Goal: Task Accomplishment & Management: Complete application form

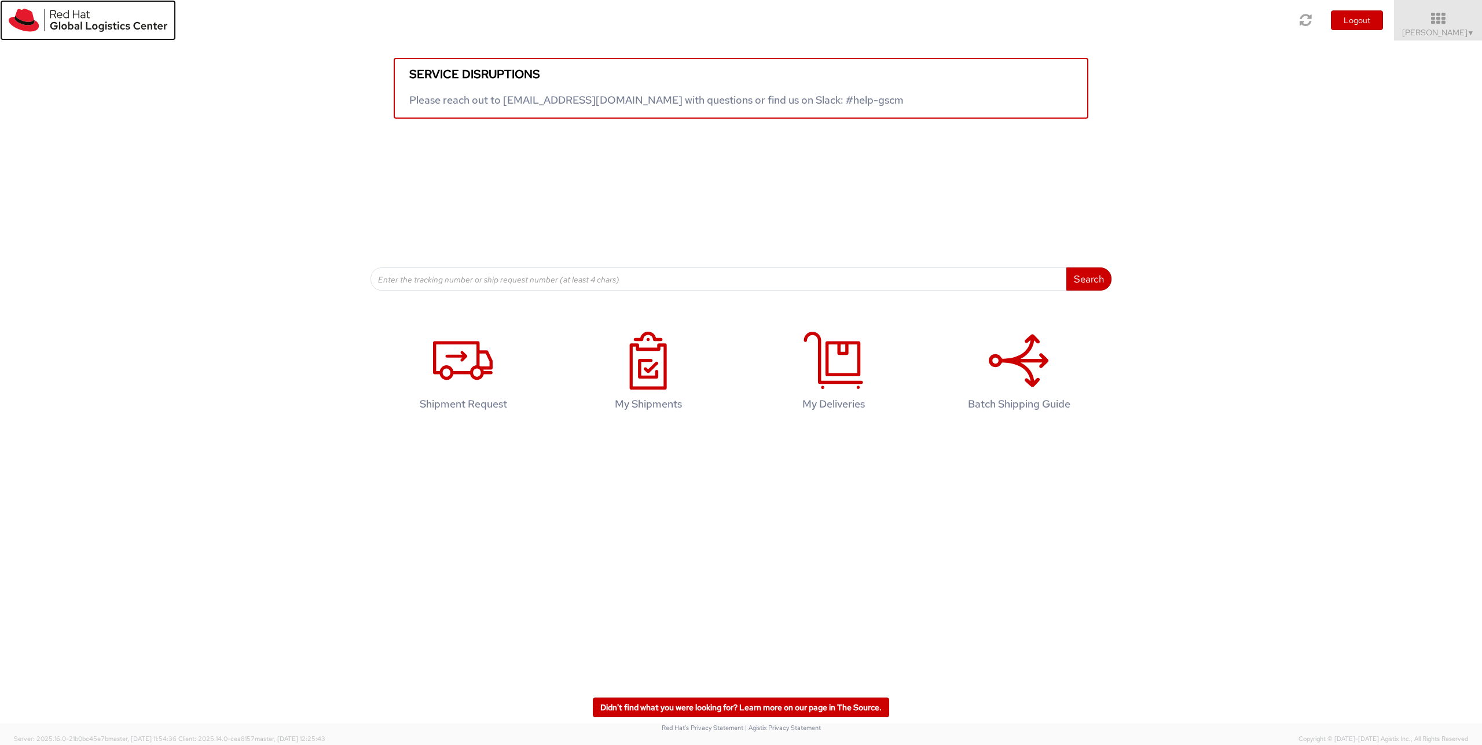
click at [63, 16] on img at bounding box center [88, 20] width 159 height 23
click at [35, 23] on img at bounding box center [88, 20] width 159 height 23
click at [17, 25] on img at bounding box center [88, 20] width 159 height 23
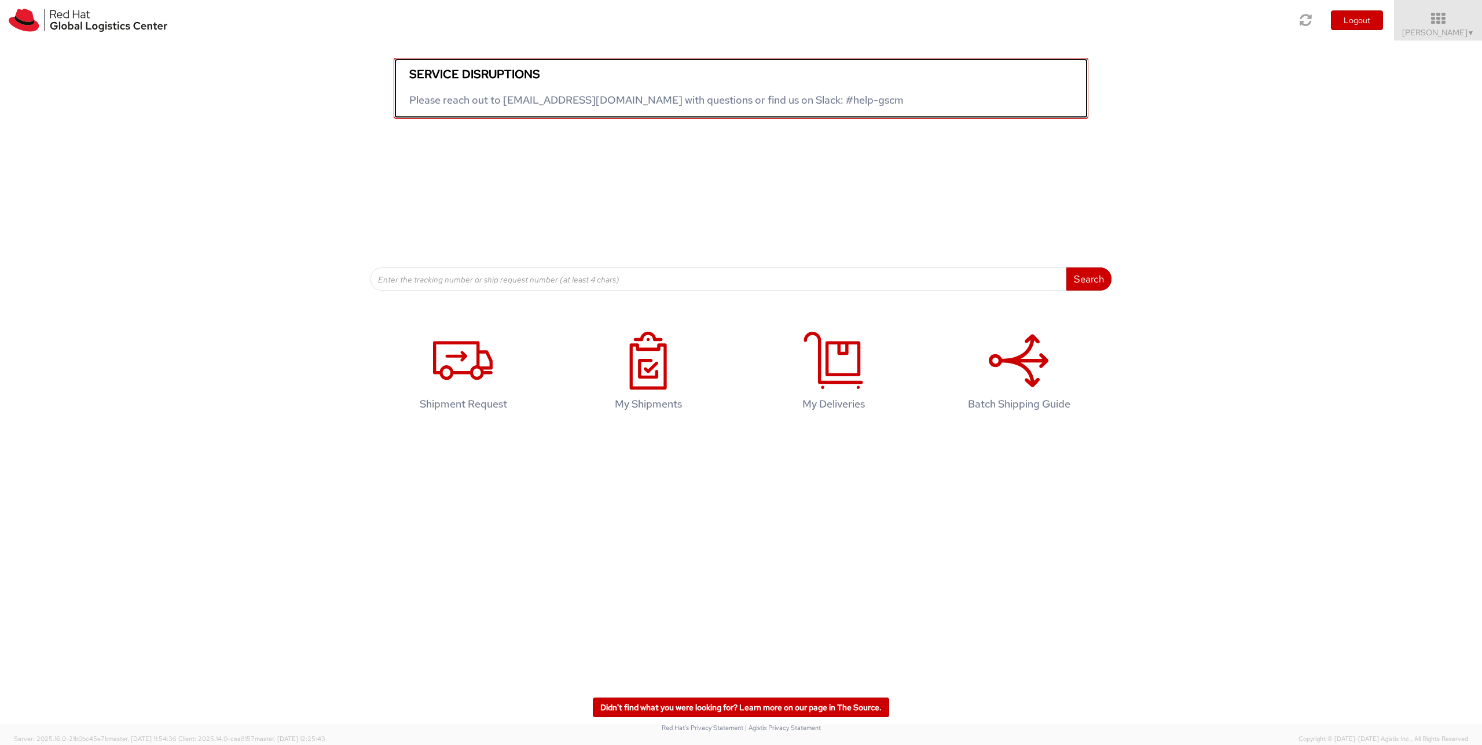
click at [457, 76] on h5 "Service disruptions" at bounding box center [741, 74] width 664 height 13
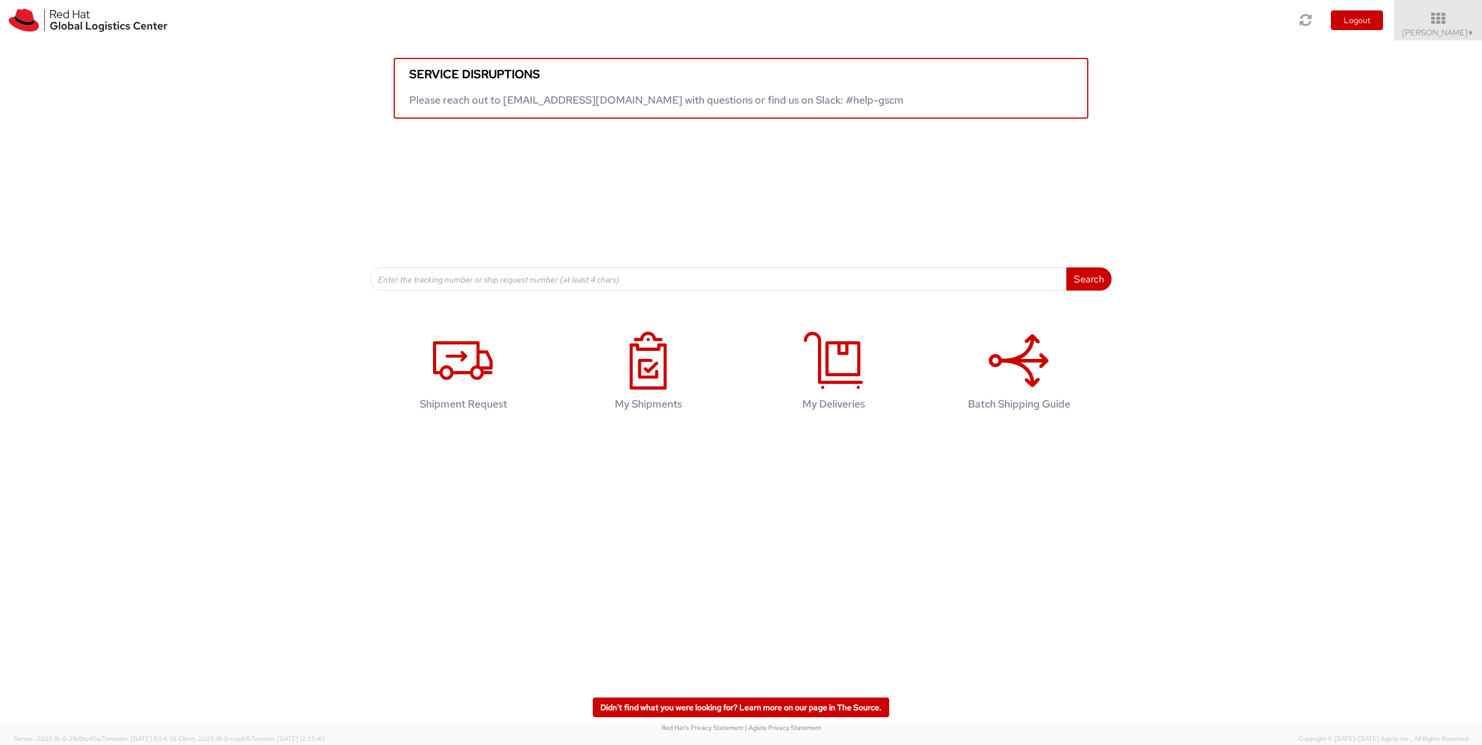
click at [253, 357] on div "Shipment Request My Shipments My Deliveries Batch Shipping Guide" at bounding box center [741, 377] width 1465 height 114
click at [451, 380] on use at bounding box center [463, 361] width 60 height 39
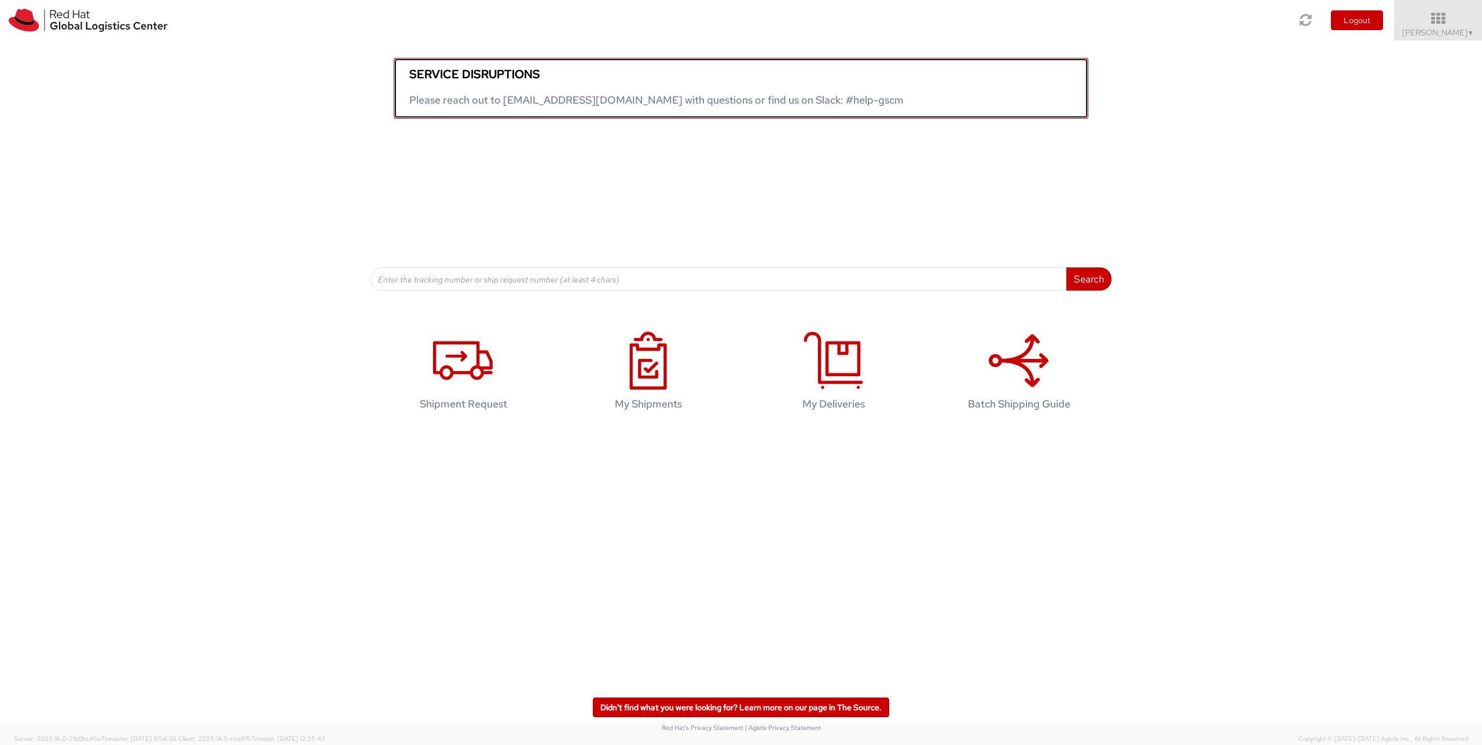
click at [447, 74] on h5 "Service disruptions" at bounding box center [741, 74] width 664 height 13
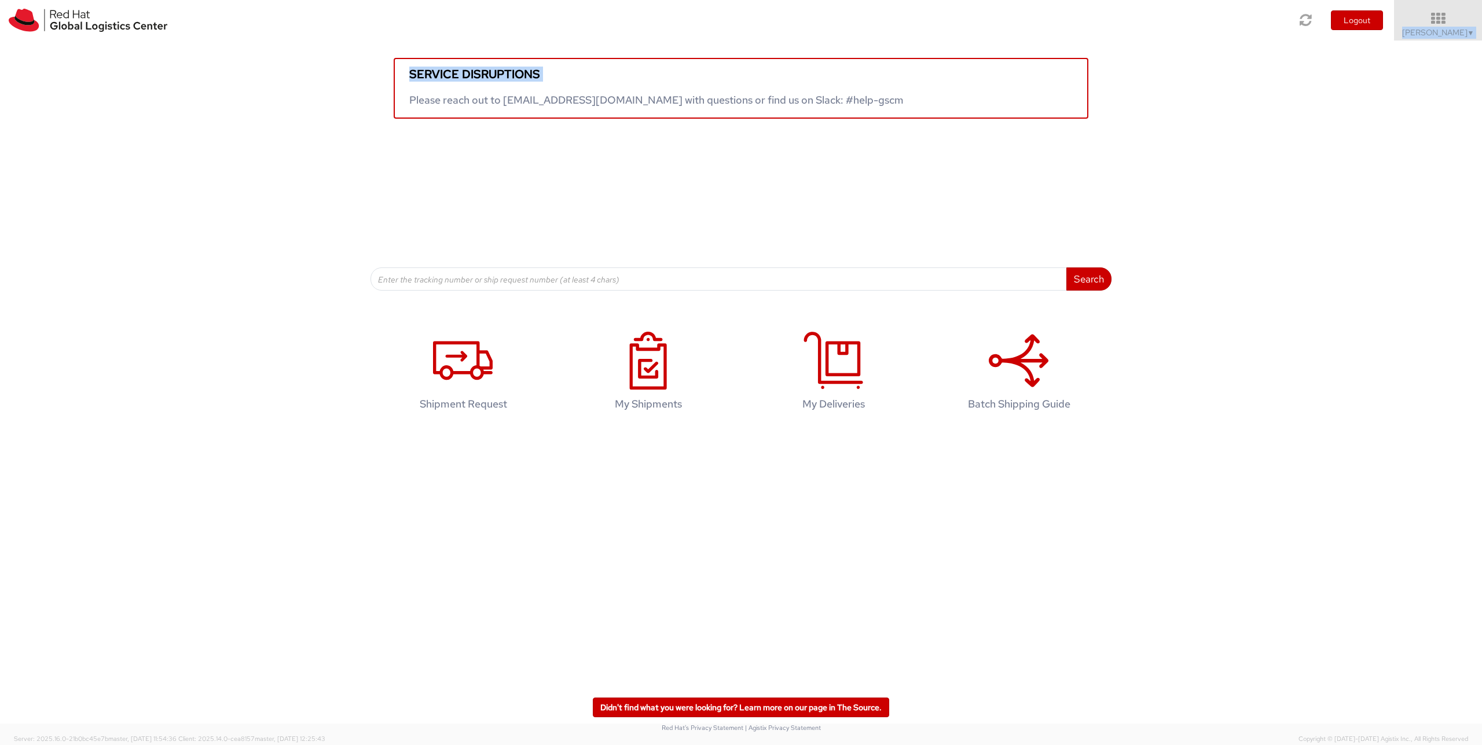
drag, startPoint x: 479, startPoint y: 86, endPoint x: 484, endPoint y: 93, distance: 8.0
click at [484, 93] on app-root "You are using an outdated browser. Please upgrade to Microsoft Edge , Google Ch…" at bounding box center [741, 387] width 1482 height 693
click at [505, 221] on div "Search Refine By Ship From Date To" at bounding box center [741, 205] width 741 height 172
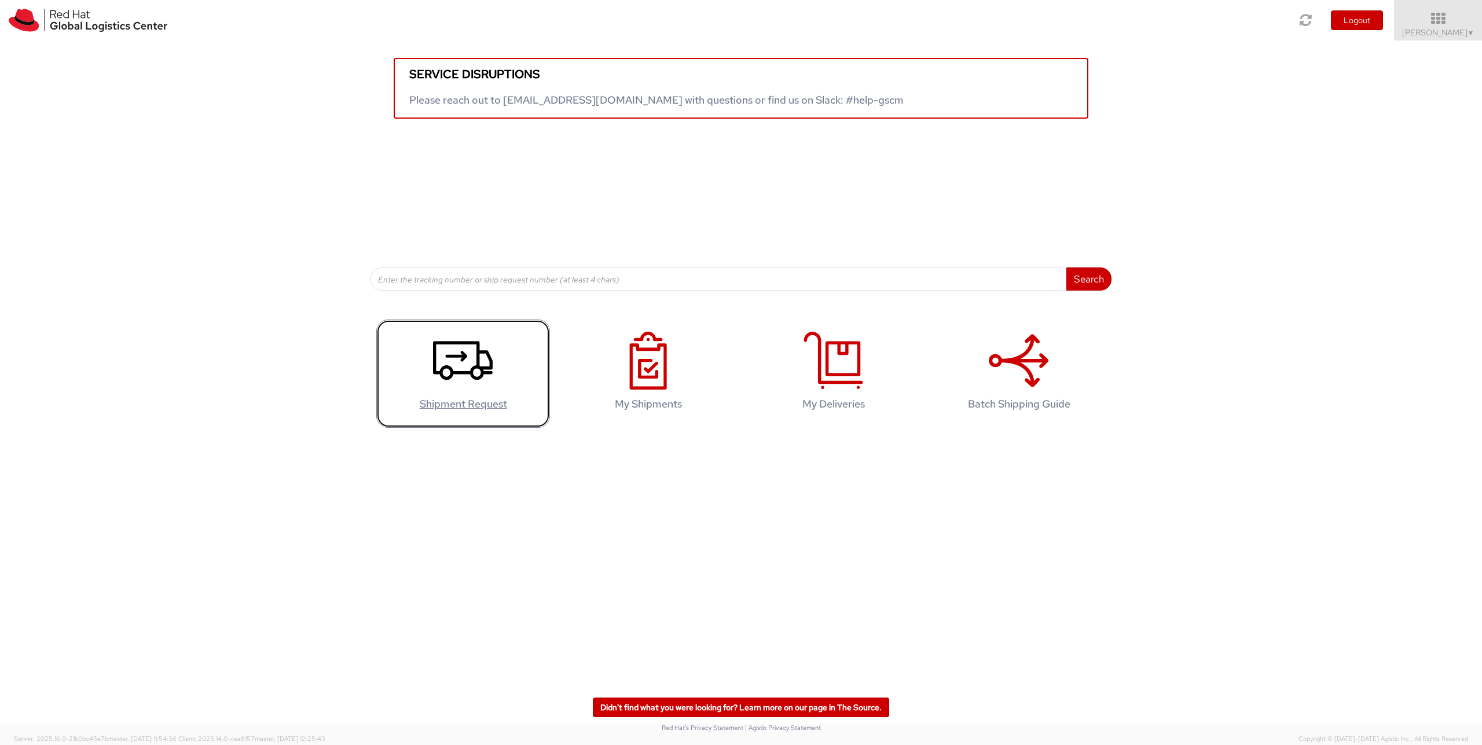
click at [487, 390] on icon at bounding box center [463, 361] width 60 height 58
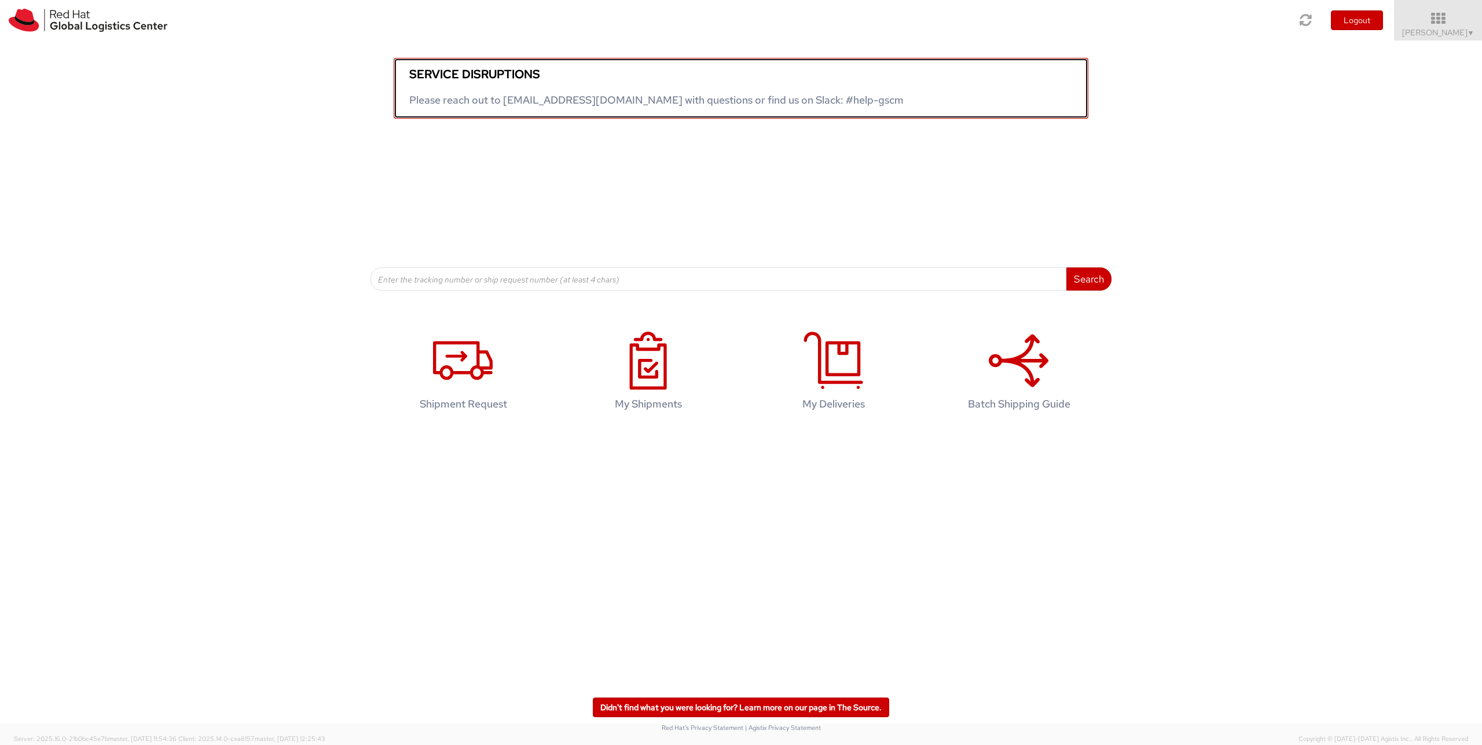
click at [437, 90] on link "Service disruptions Please reach out to globallogistics@redhat.com with questio…" at bounding box center [741, 88] width 695 height 61
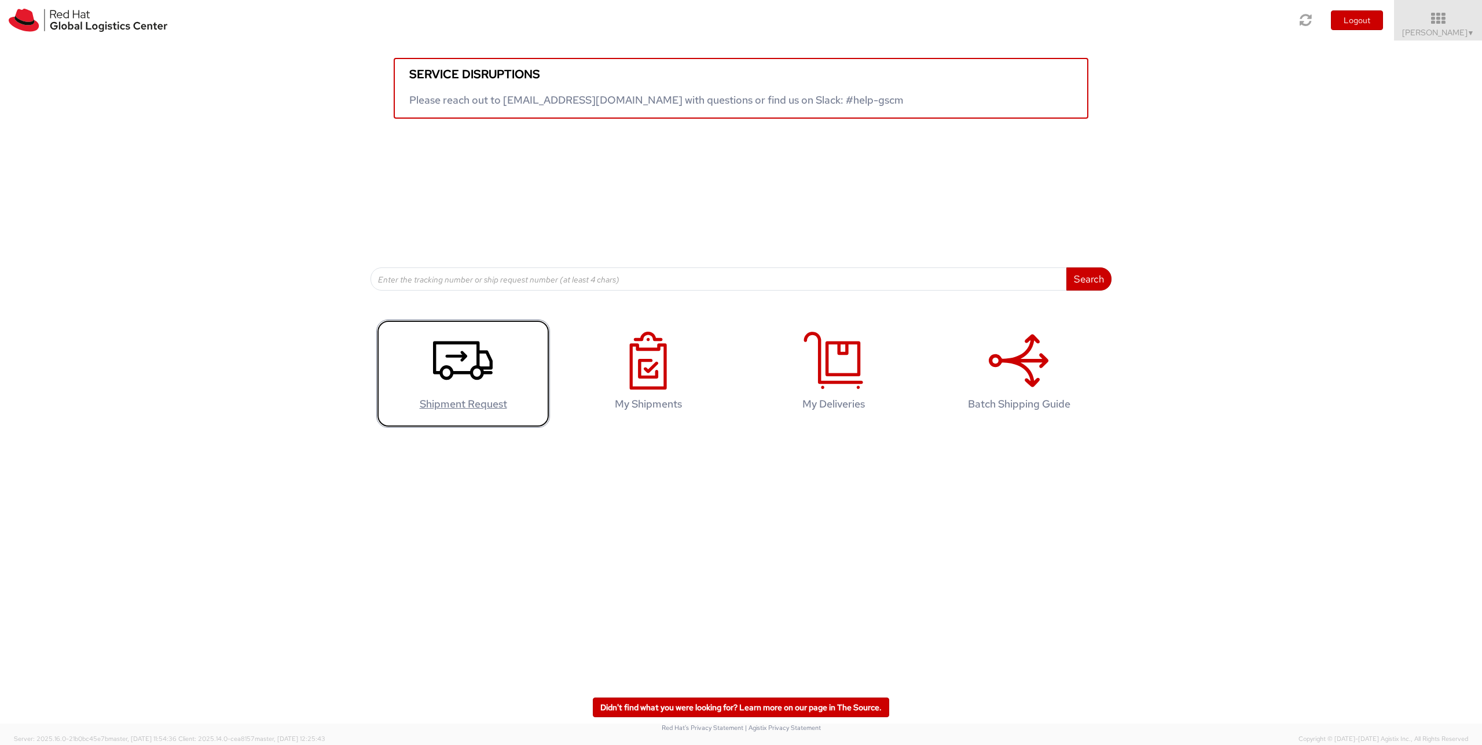
click at [505, 410] on link "Shipment Request" at bounding box center [463, 374] width 174 height 108
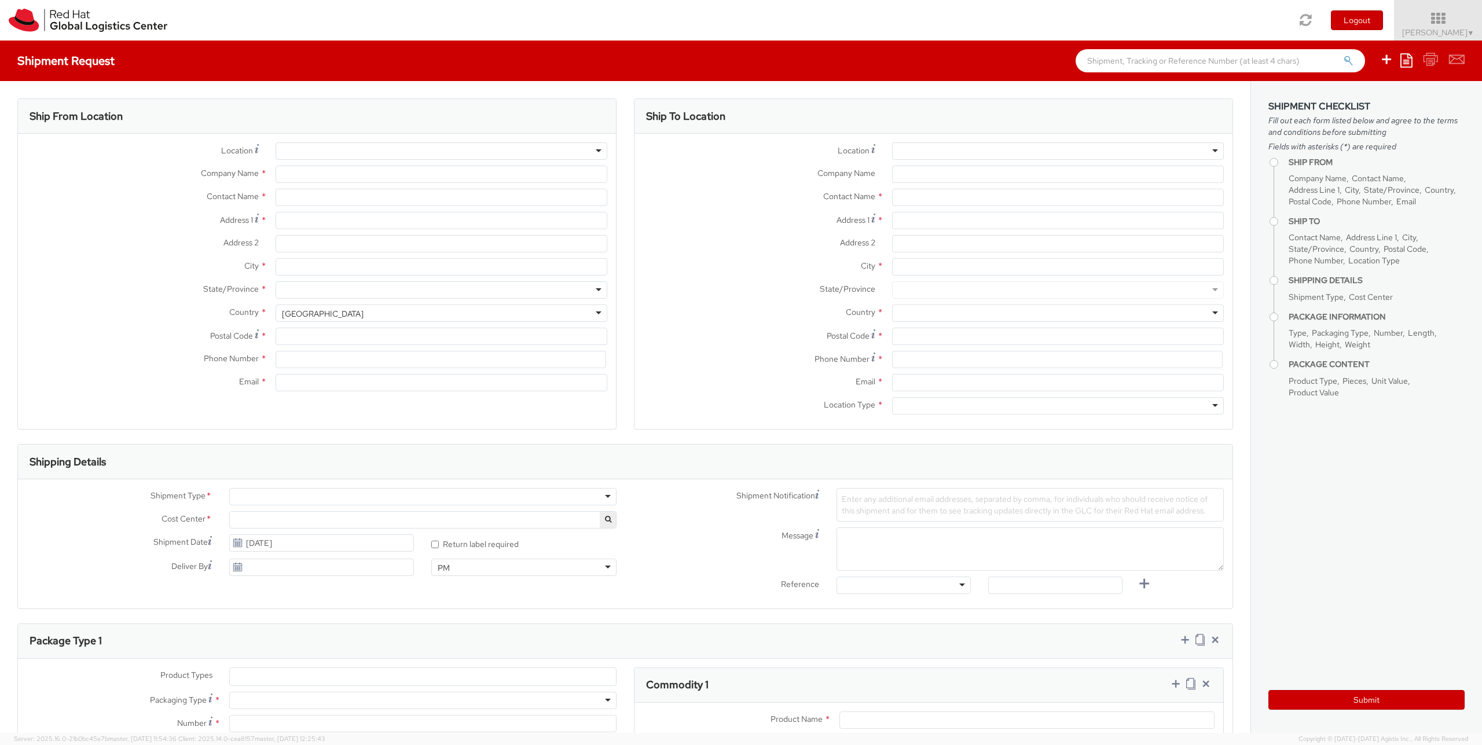
select select "150"
select select
select select "150"
select select
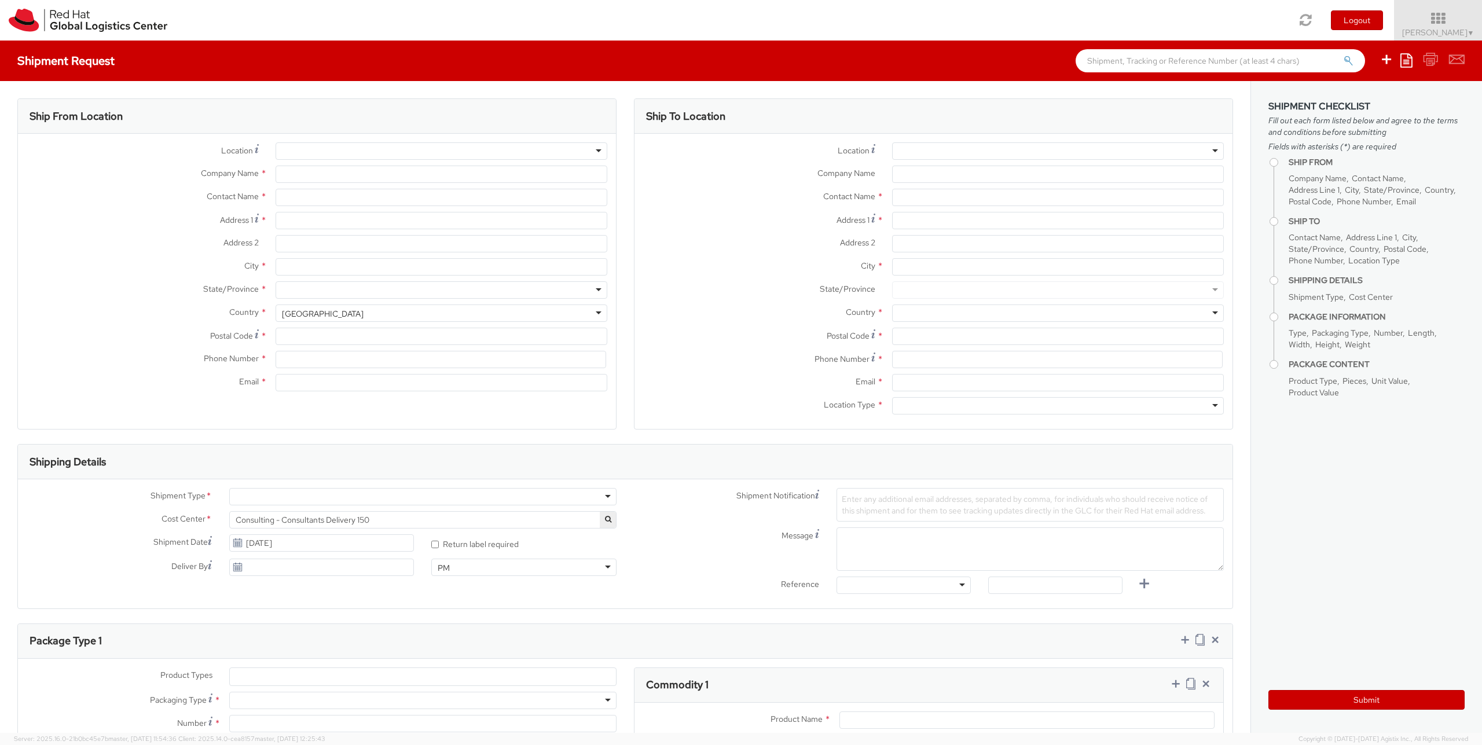
select select
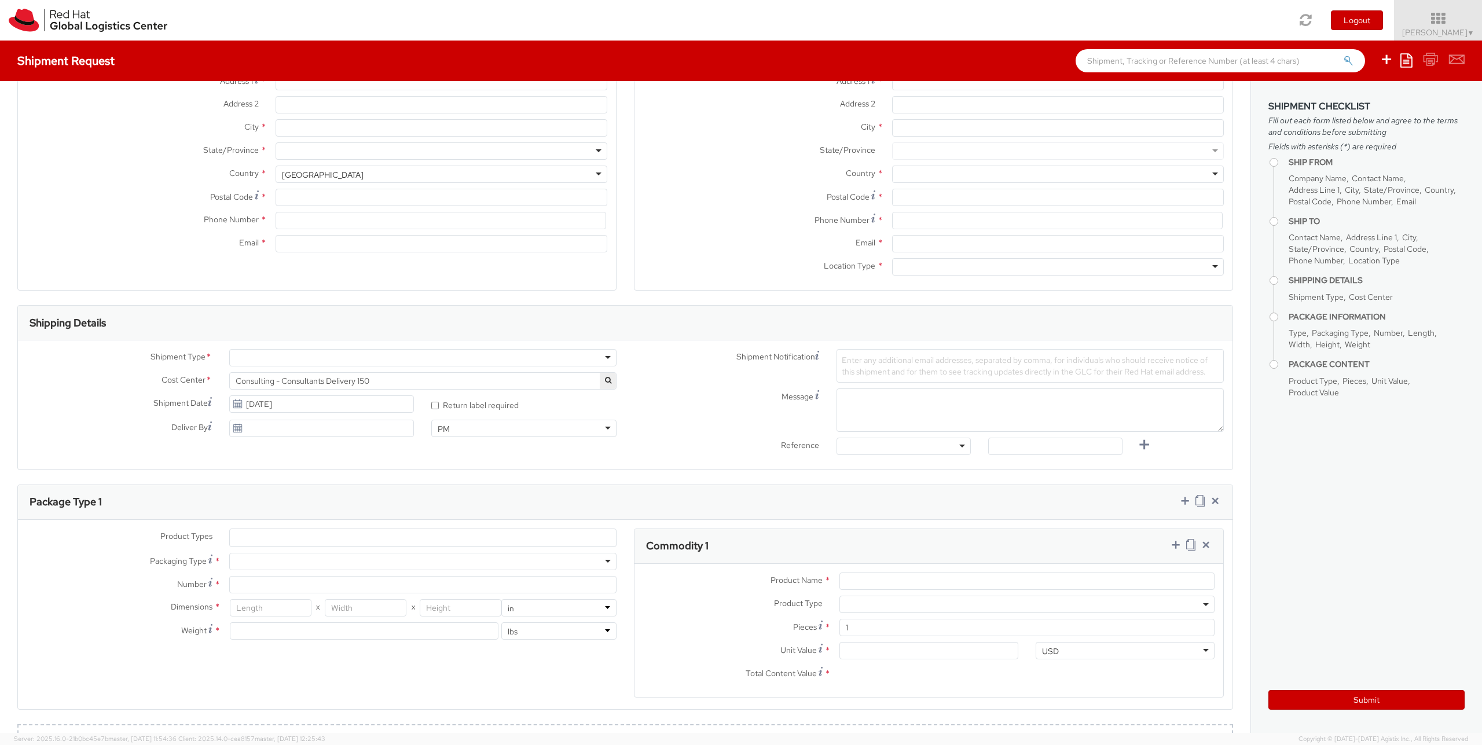
type input "Red Hat"
type input "[PERSON_NAME]"
type input "[EMAIL_ADDRESS][DOMAIN_NAME]"
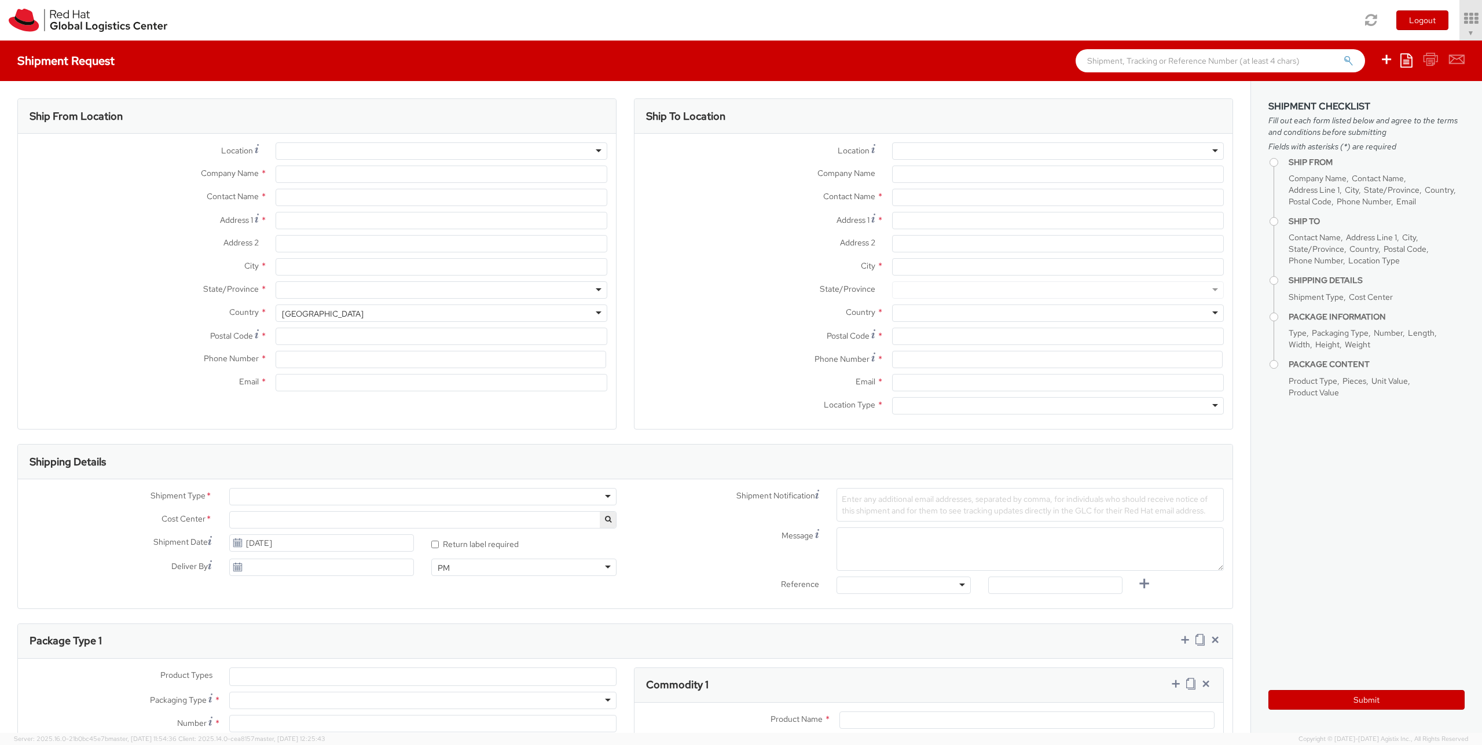
type input "Red Hat"
type input "[PERSON_NAME]"
type input "[EMAIL_ADDRESS][DOMAIN_NAME]"
select select "150"
select select
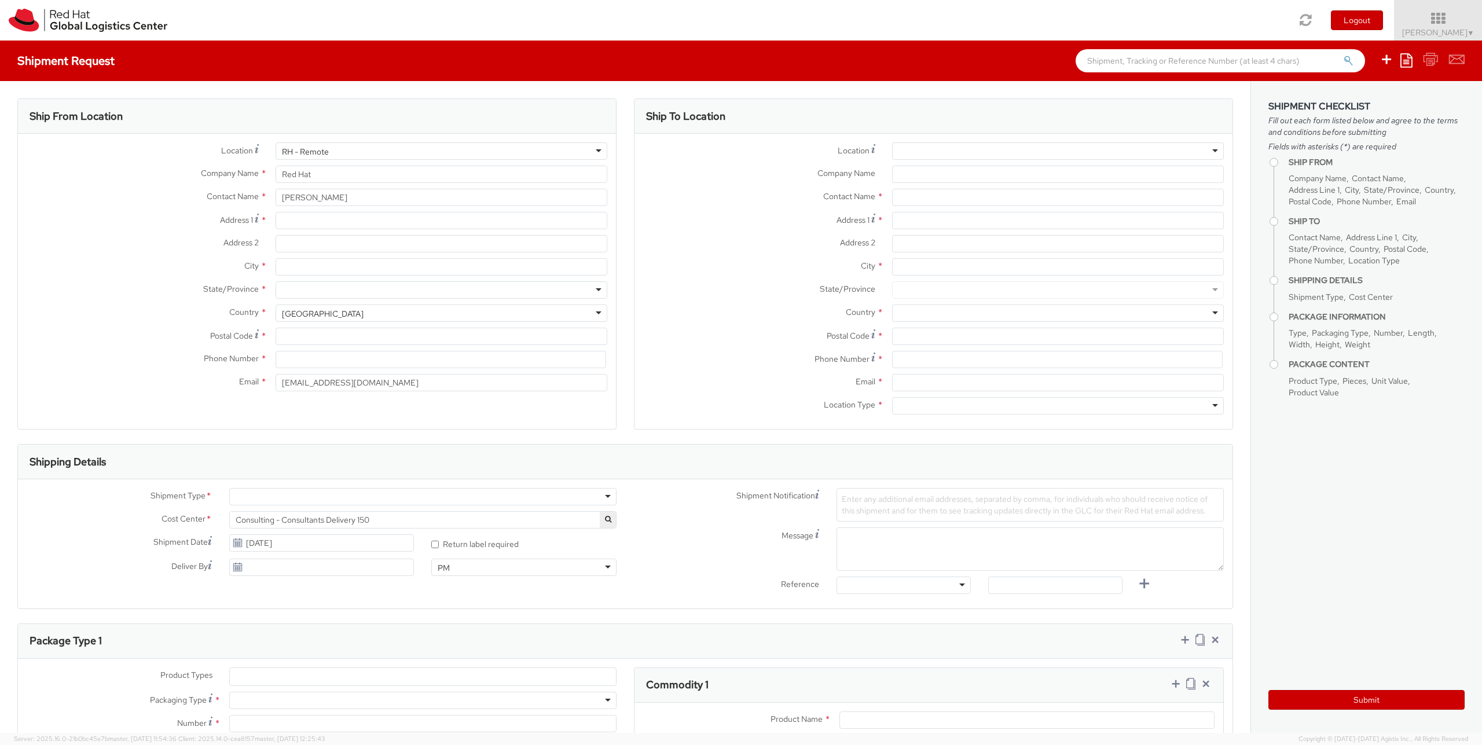
select select
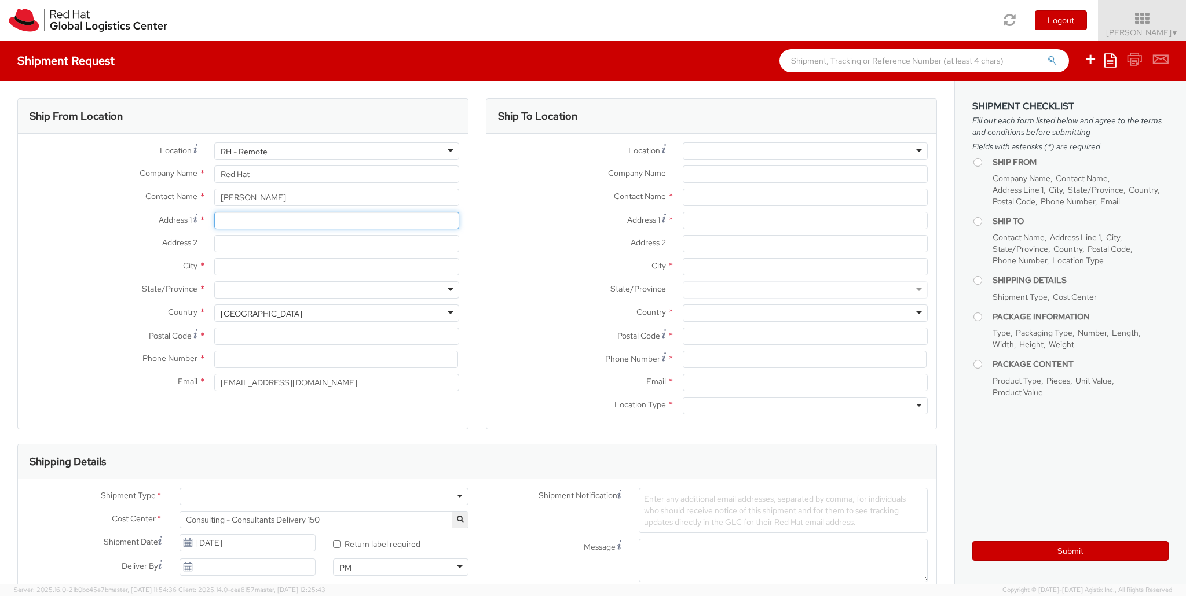
click at [269, 222] on input "Address 1 *" at bounding box center [336, 220] width 245 height 17
type input "[STREET_ADDRESS]"
type input "Wingerworth"
type input "Chesterfield"
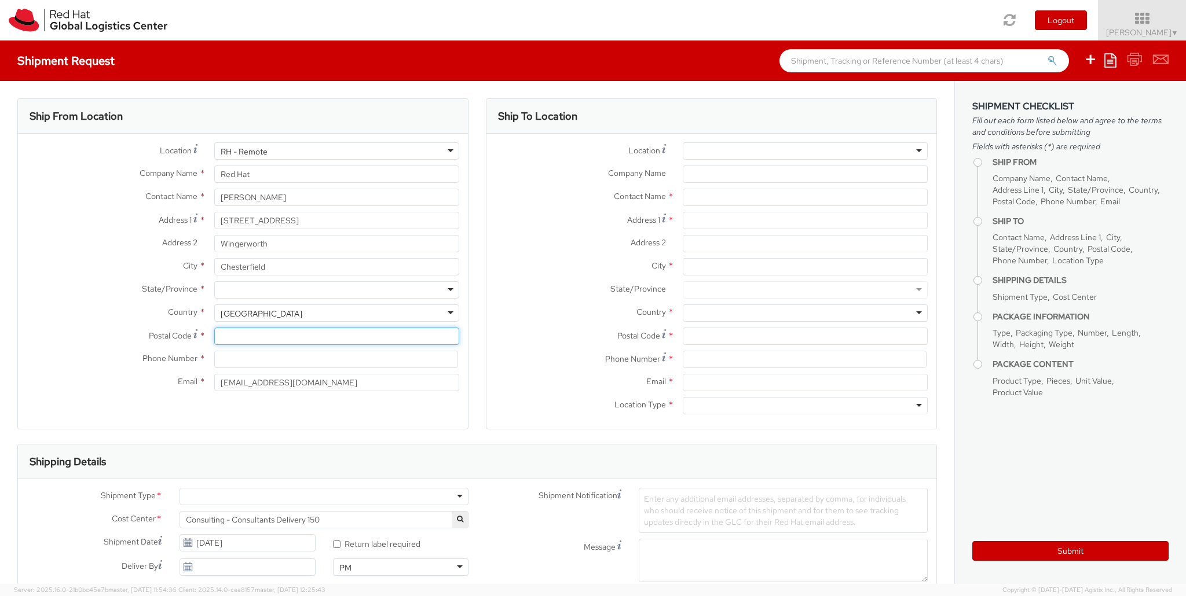
type input "S42 6BF"
type input "07536396458"
type input "[PERSON_NAME][EMAIL_ADDRESS][PERSON_NAME][DOMAIN_NAME]"
click at [276, 280] on div "City * [GEOGRAPHIC_DATA]" at bounding box center [243, 269] width 450 height 23
click at [266, 295] on div at bounding box center [336, 289] width 245 height 17
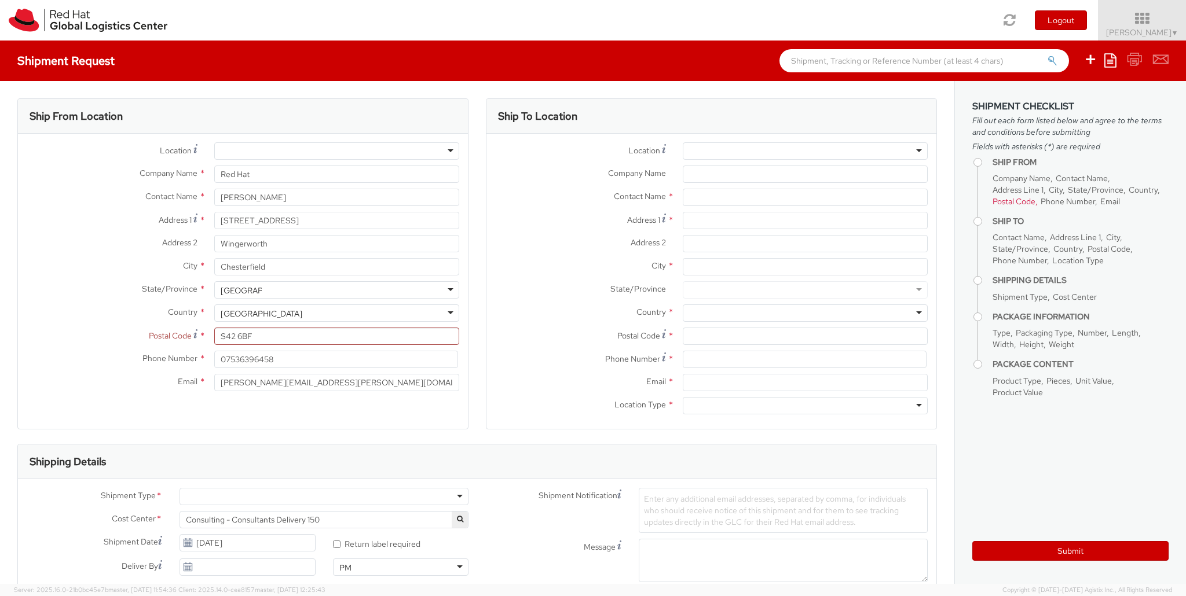
type input "[GEOGRAPHIC_DATA]"
click at [69, 269] on label "City *" at bounding box center [112, 265] width 188 height 15
click at [214, 269] on input "Chesterfield" at bounding box center [336, 266] width 245 height 17
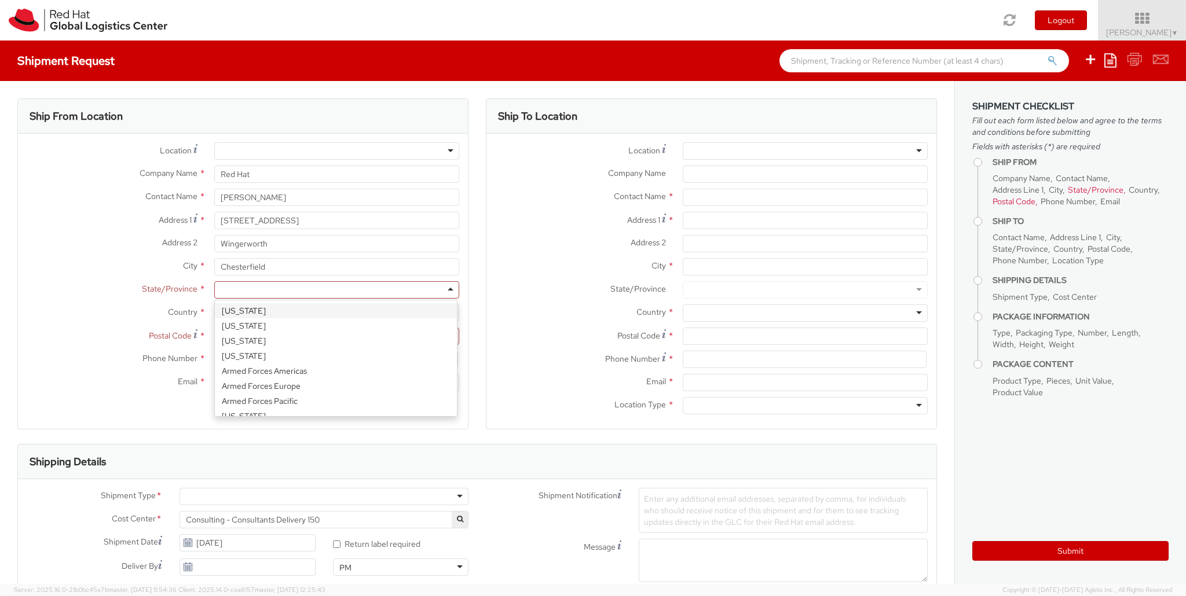
click at [446, 291] on div at bounding box center [336, 289] width 245 height 17
click at [108, 289] on label "State/Province *" at bounding box center [112, 288] width 188 height 15
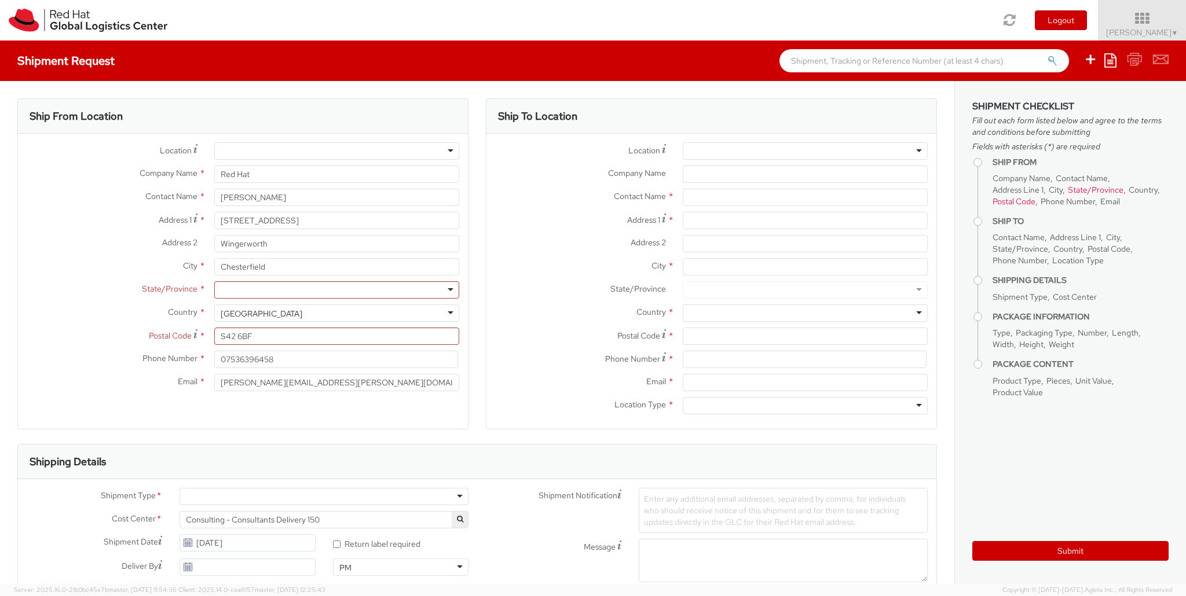
click at [342, 315] on div "[GEOGRAPHIC_DATA]" at bounding box center [336, 313] width 245 height 17
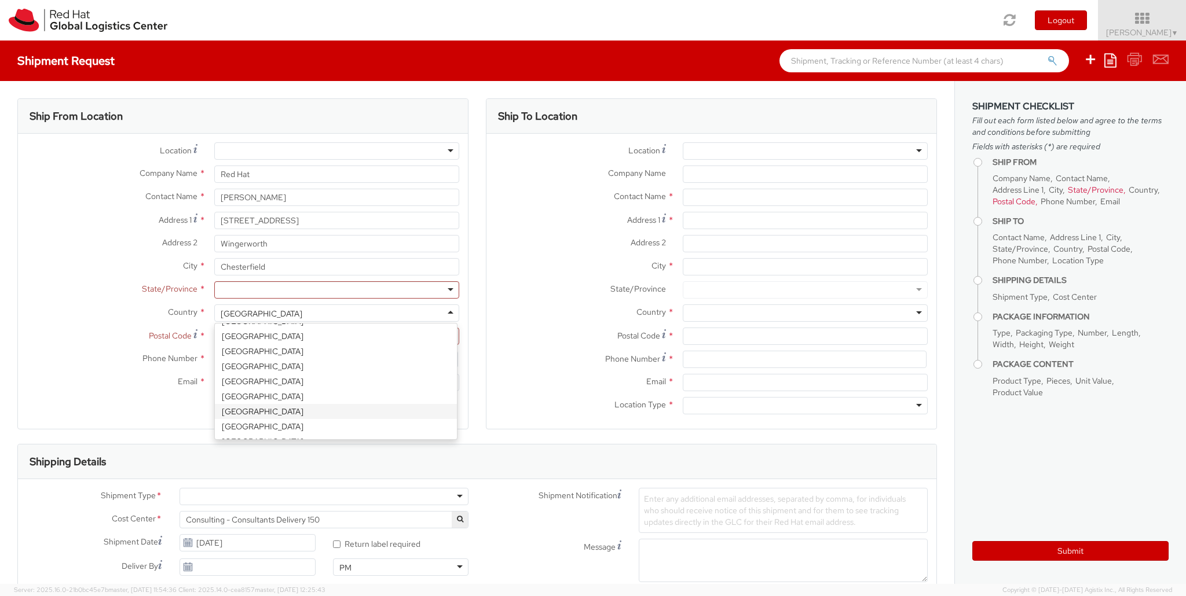
select select "CM"
select select "KGS"
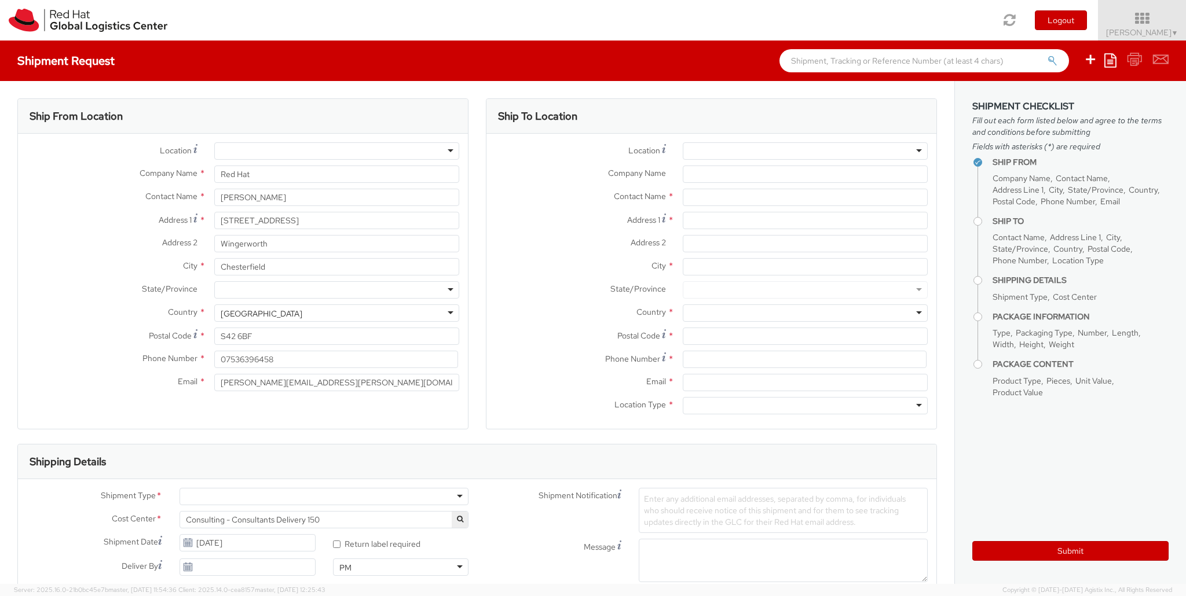
click at [441, 290] on div at bounding box center [336, 289] width 245 height 17
click at [449, 291] on div "[GEOGRAPHIC_DATA]" at bounding box center [336, 289] width 245 height 17
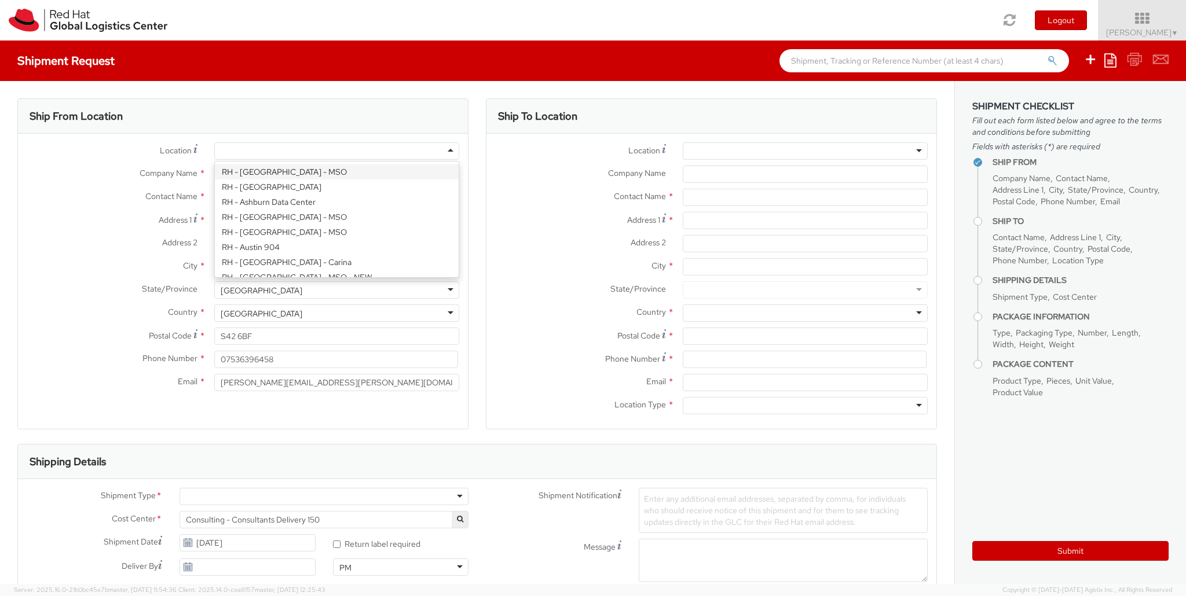
click at [447, 151] on div at bounding box center [336, 150] width 245 height 17
click at [58, 195] on label "Contact Name *" at bounding box center [112, 196] width 188 height 15
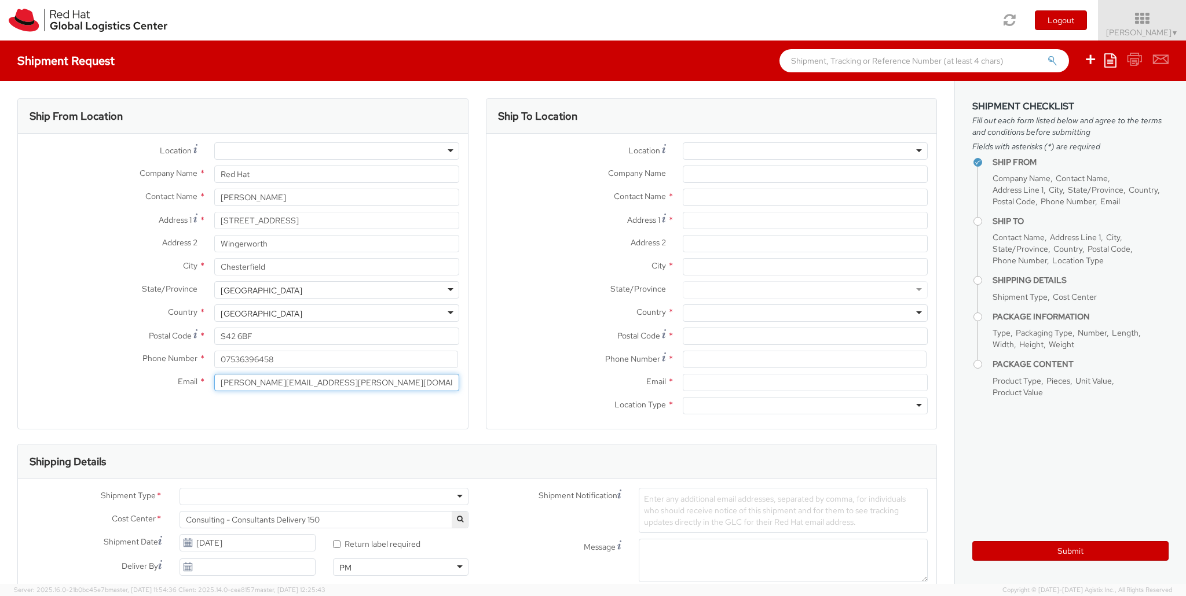
click at [354, 387] on input "[PERSON_NAME][EMAIL_ADDRESS][PERSON_NAME][DOMAIN_NAME]" at bounding box center [336, 382] width 245 height 17
drag, startPoint x: 363, startPoint y: 385, endPoint x: 137, endPoint y: 384, distance: 225.8
click at [137, 384] on div "Email * [PERSON_NAME][EMAIL_ADDRESS][PERSON_NAME][DOMAIN_NAME]" at bounding box center [243, 382] width 450 height 17
type input "[EMAIL_ADDRESS][DOMAIN_NAME]"
click at [913, 150] on div at bounding box center [805, 150] width 245 height 17
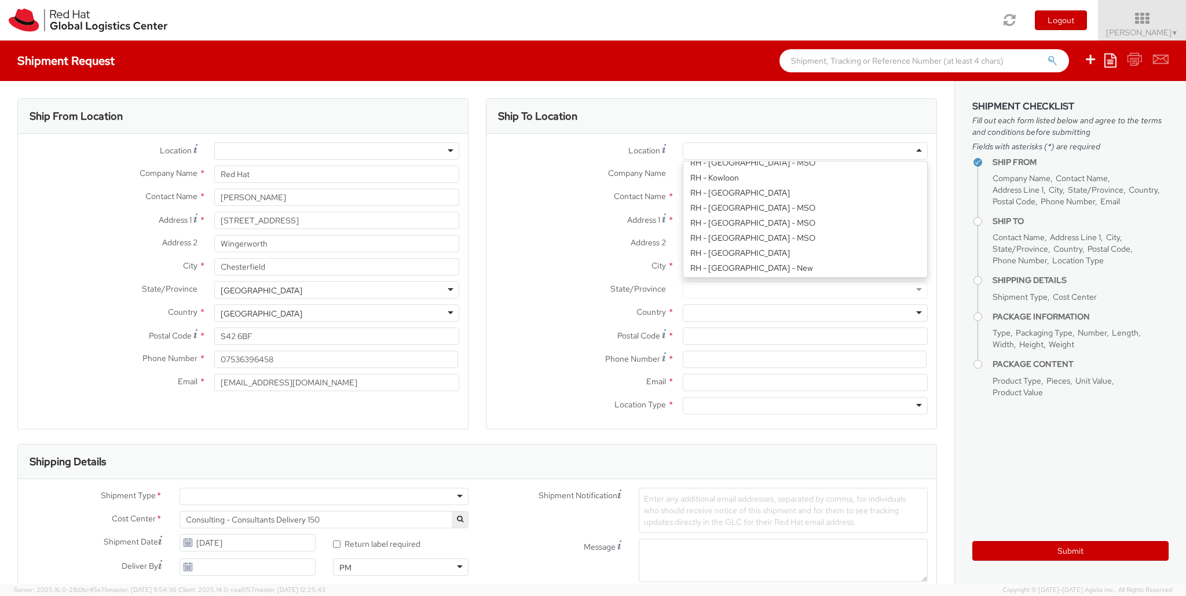
scroll to position [945, 0]
type input "Red Hat UK Limited"
type input "[GEOGRAPHIC_DATA]"
type input "[STREET_ADDRESS]"
type input "[GEOGRAPHIC_DATA]"
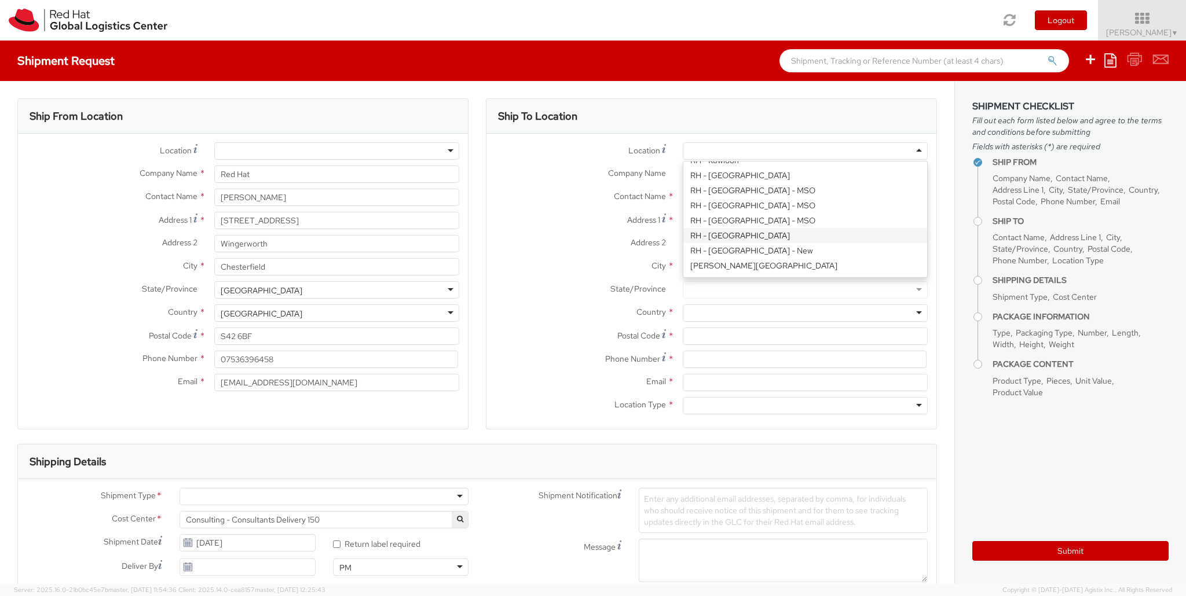
type input "EC3R8NB"
type input "44 207 009 4444"
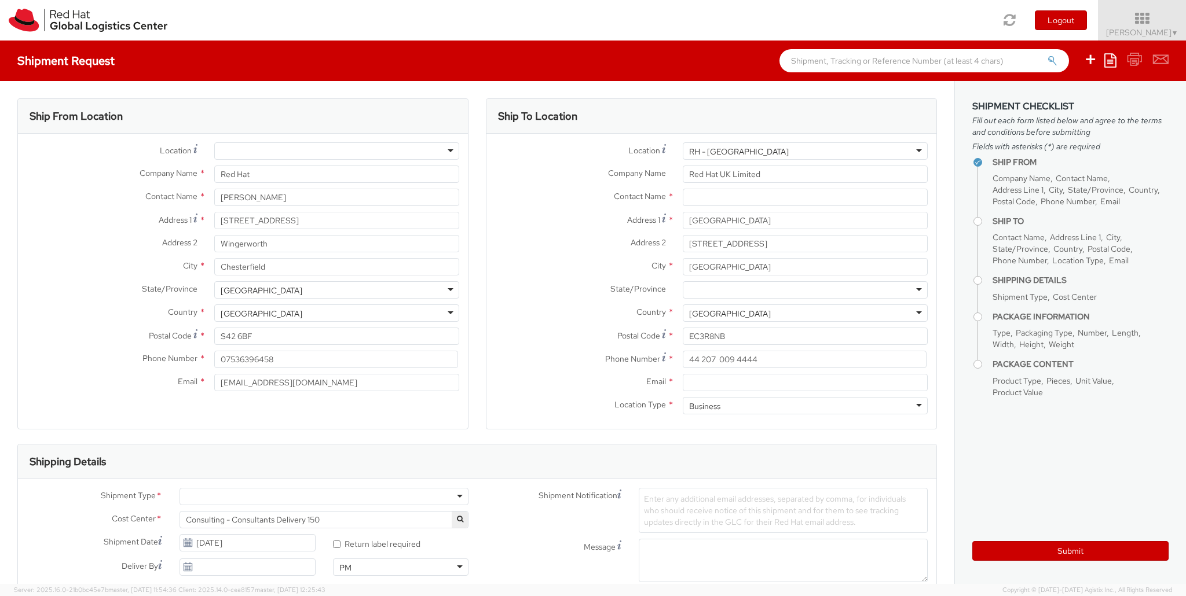
click at [706, 206] on div "Contact Name *" at bounding box center [711, 200] width 450 height 23
click at [713, 200] on input "text" at bounding box center [805, 197] width 245 height 17
click at [744, 198] on input "text" at bounding box center [805, 197] width 245 height 17
click at [709, 195] on input "text" at bounding box center [805, 197] width 245 height 17
paste input "[PERSON_NAME]"
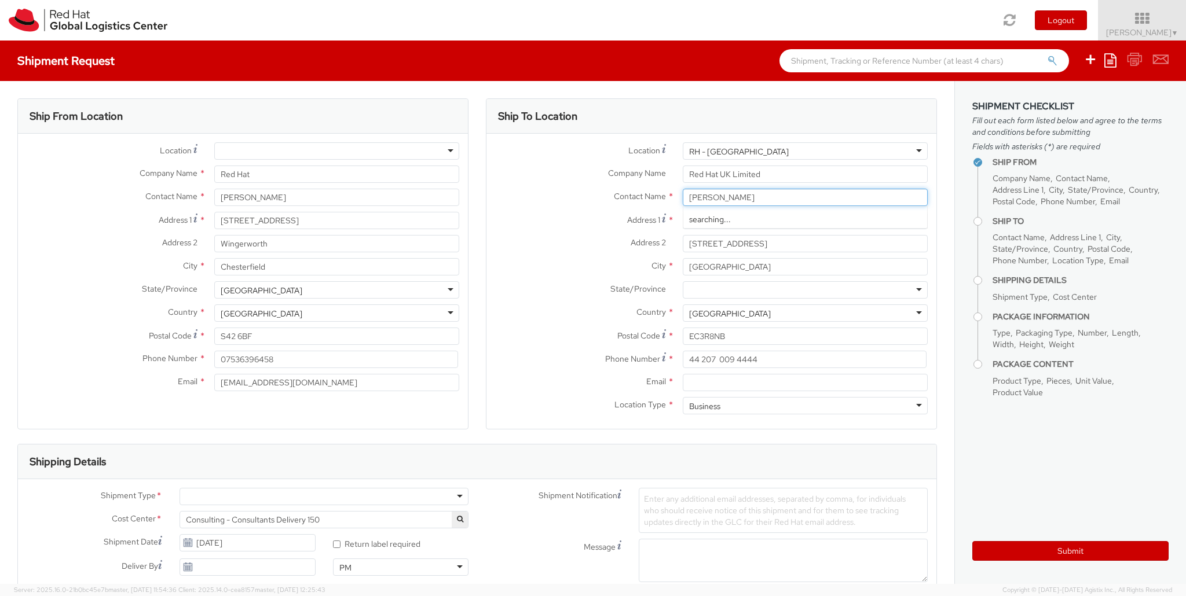
type input "[PERSON_NAME]"
click at [588, 213] on label "Address 1 *" at bounding box center [580, 220] width 188 height 16
click at [683, 213] on input "[GEOGRAPHIC_DATA]" at bounding box center [805, 220] width 245 height 17
click at [718, 375] on input "Email *" at bounding box center [805, 382] width 245 height 17
paste input "[EMAIL_ADDRESS][DOMAIN_NAME]"
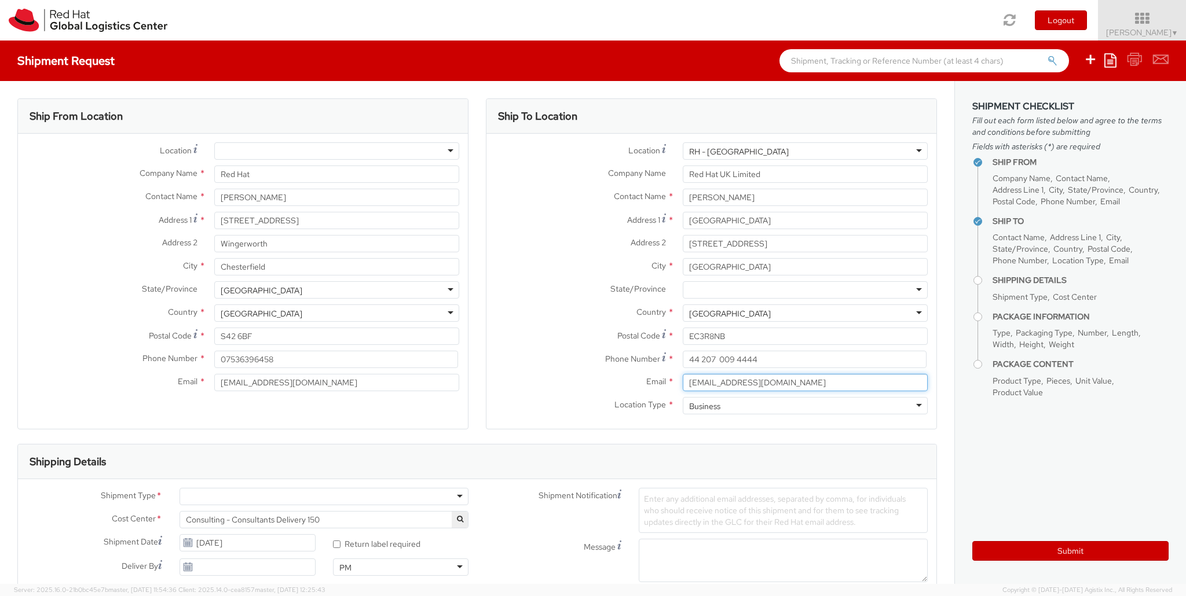
type input "[EMAIL_ADDRESS][DOMAIN_NAME]"
click at [530, 435] on div "Ship To Location Location * [GEOGRAPHIC_DATA] - [GEOGRAPHIC_DATA] [GEOGRAPHIC_D…" at bounding box center [711, 271] width 451 height 346
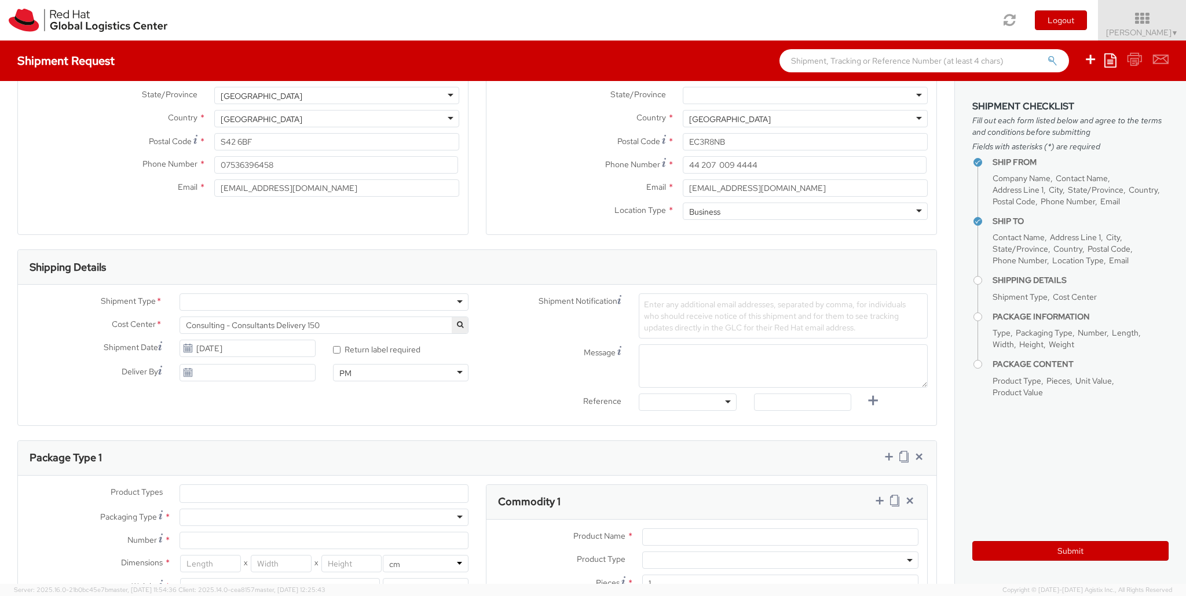
scroll to position [222, 0]
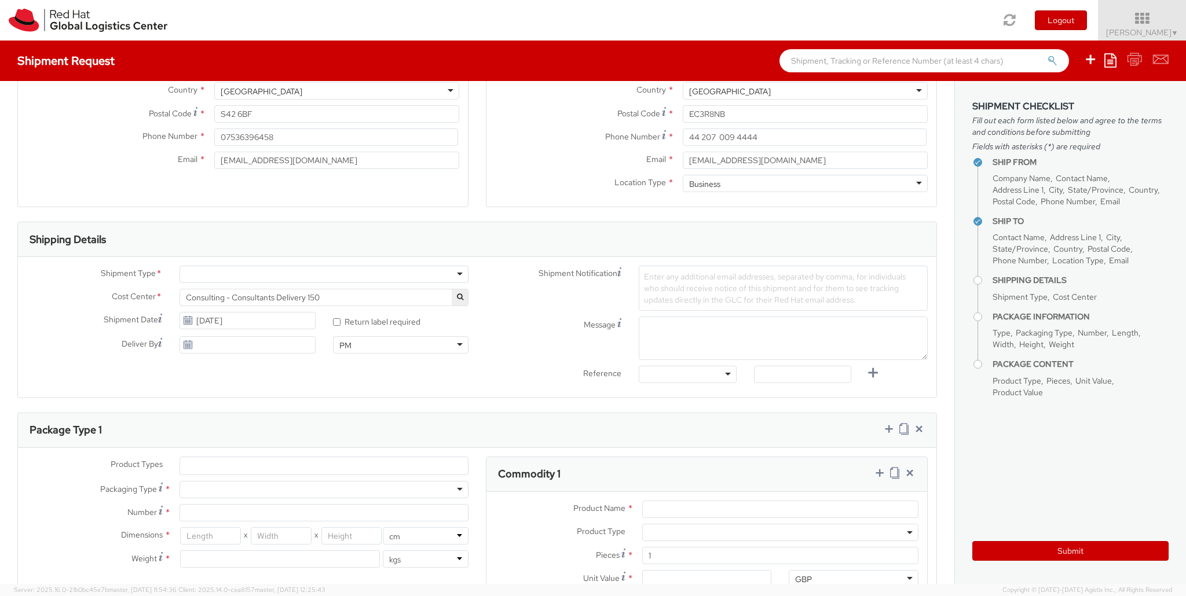
click at [456, 276] on div at bounding box center [324, 274] width 289 height 17
click at [230, 321] on input "[DATE]" at bounding box center [248, 320] width 136 height 17
click at [299, 412] on td "15" at bounding box center [300, 411] width 21 height 17
type input "[DATE]"
click at [688, 294] on span "Enter any additional email addresses, separated by comma, for individuals who s…" at bounding box center [775, 289] width 262 height 34
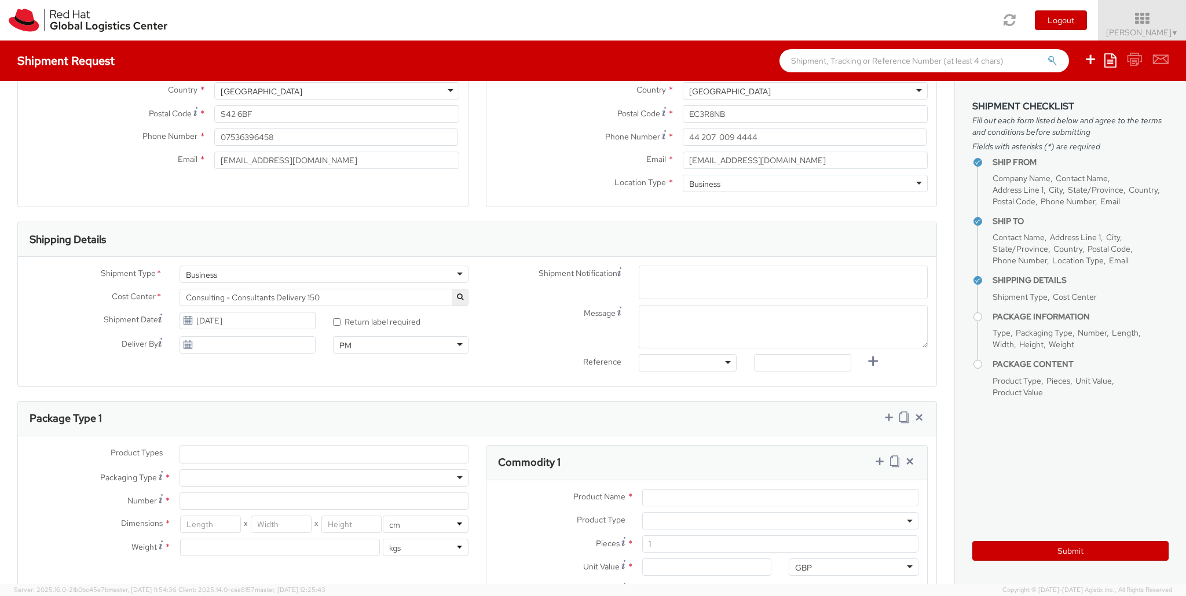
click at [612, 273] on span "Shipment Notification" at bounding box center [578, 274] width 79 height 12
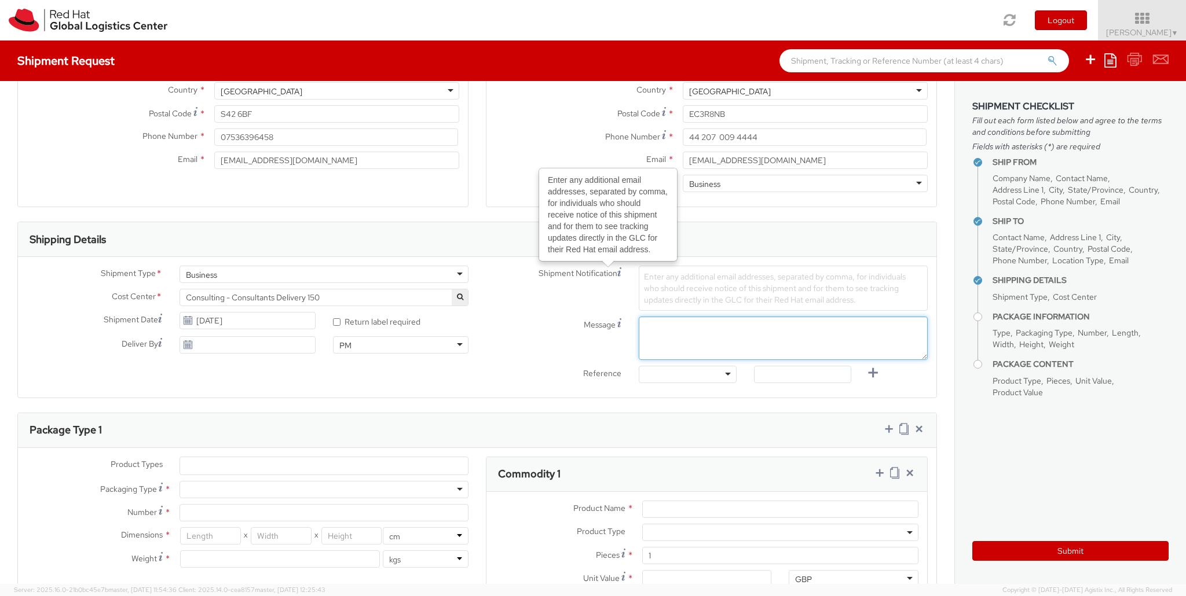
click at [669, 331] on textarea "Message" at bounding box center [783, 338] width 289 height 43
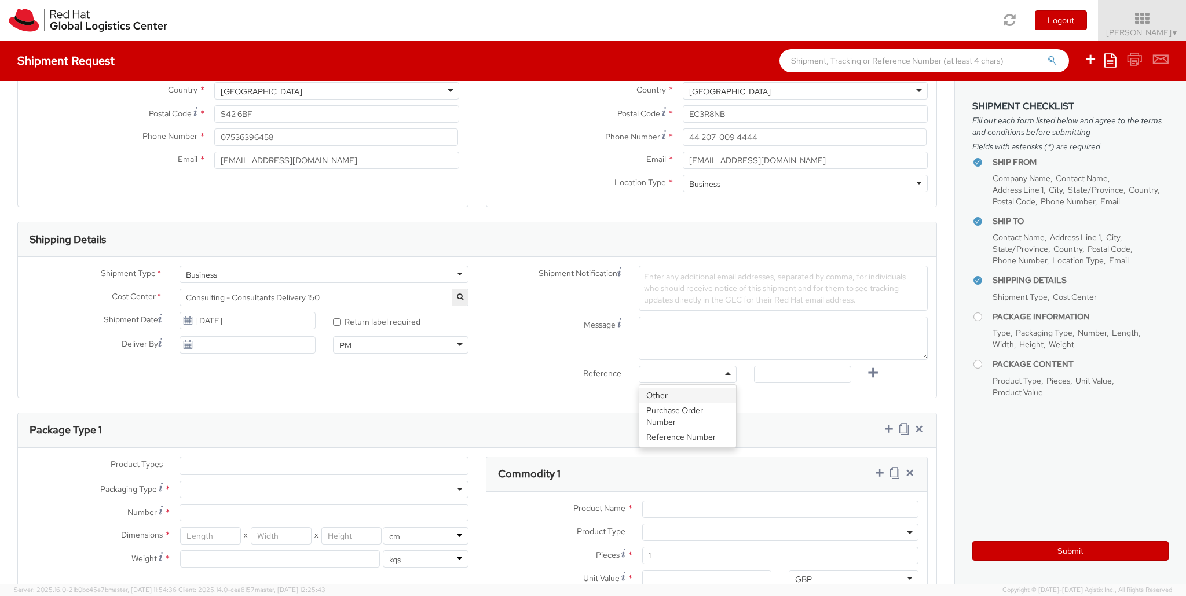
click at [709, 375] on div at bounding box center [687, 374] width 97 height 17
click at [693, 345] on textarea "Message" at bounding box center [783, 338] width 289 height 43
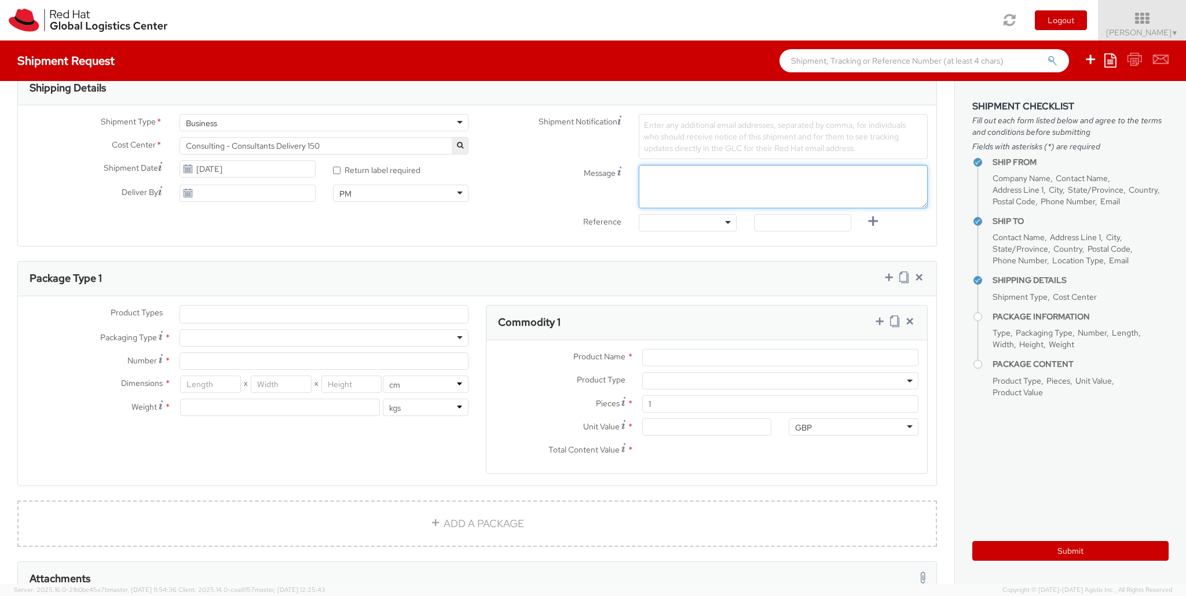
scroll to position [389, 0]
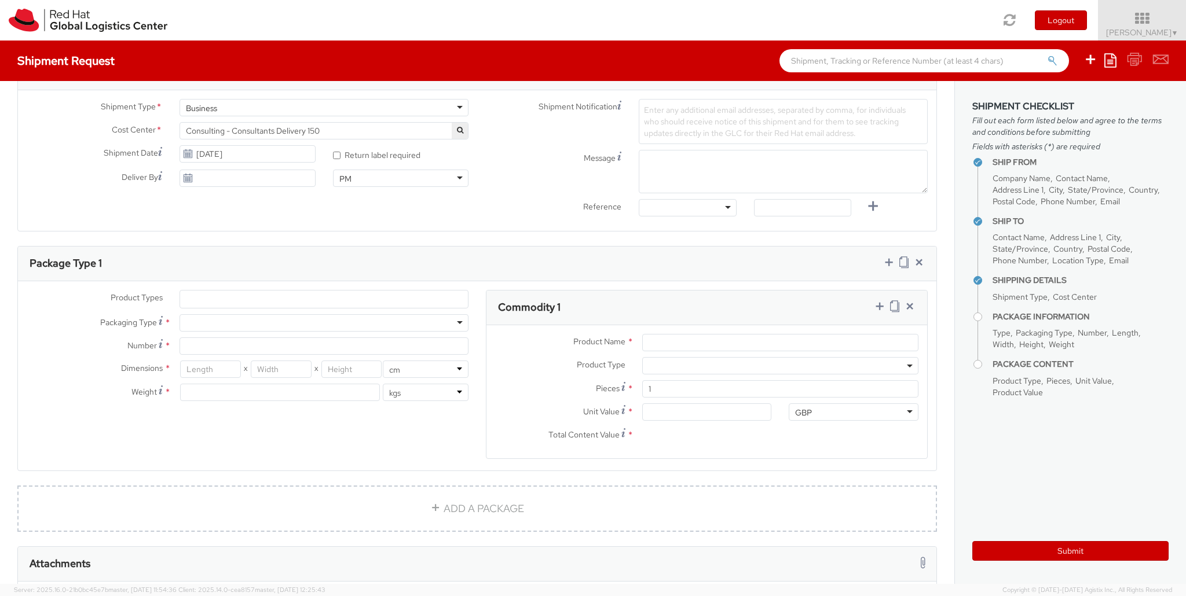
click at [243, 301] on ul at bounding box center [324, 299] width 288 height 17
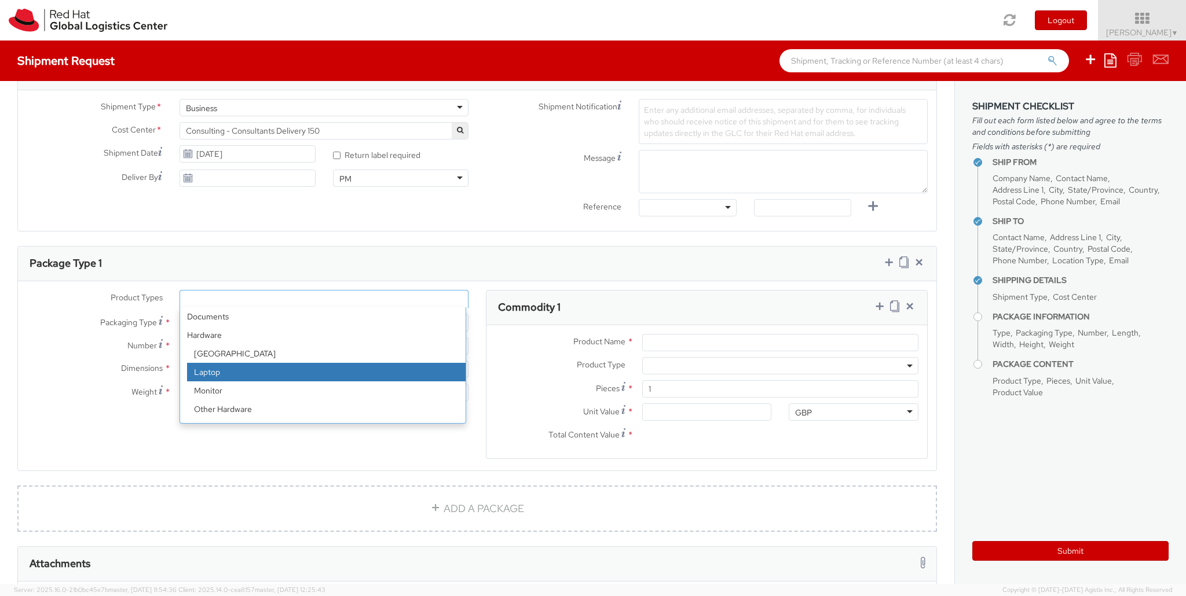
select select "LAPTOP"
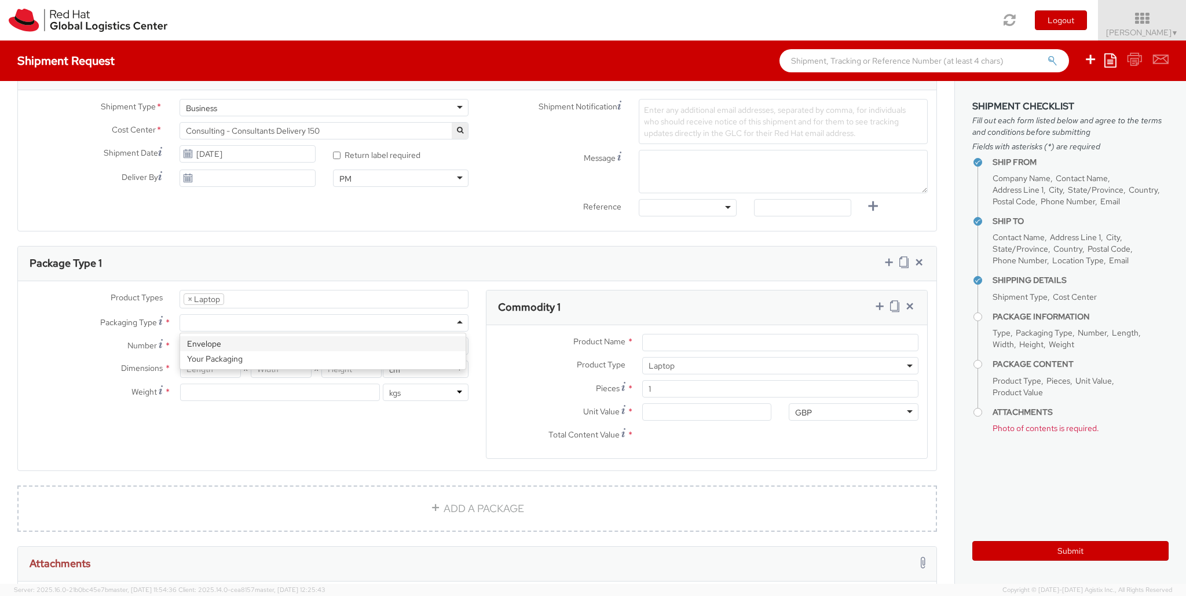
click at [453, 314] on div at bounding box center [324, 322] width 289 height 17
click at [451, 320] on div at bounding box center [324, 322] width 289 height 17
click at [72, 331] on div "Product Types * Documents Docking Station Laptop Monitor Other Hardware Server …" at bounding box center [247, 351] width 459 height 123
click at [239, 320] on div at bounding box center [324, 322] width 289 height 17
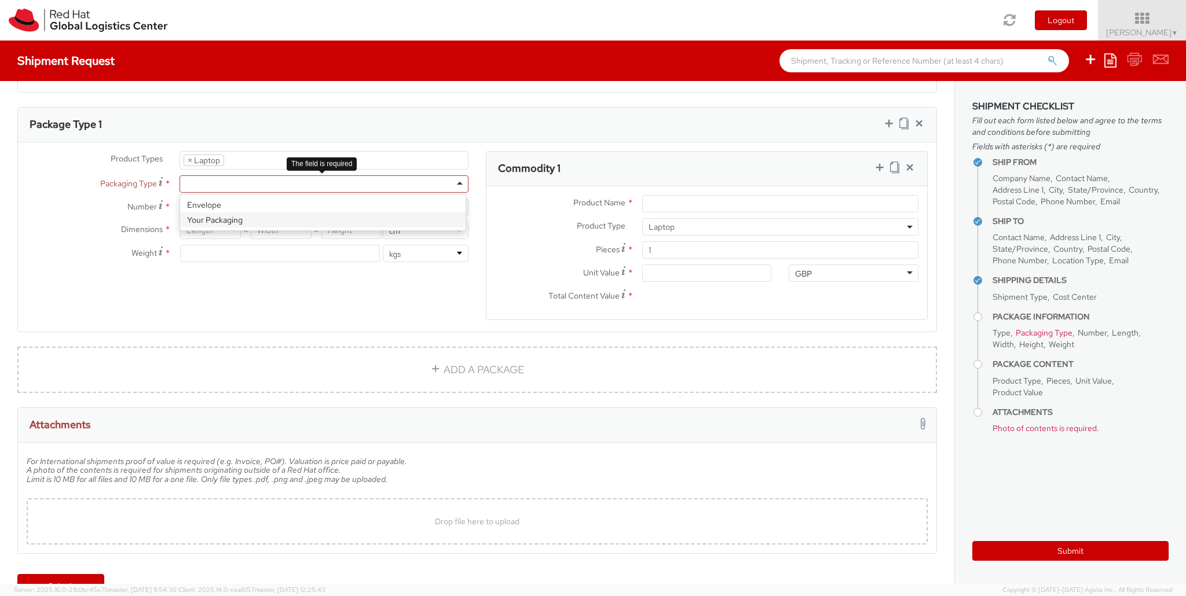
scroll to position [556, 0]
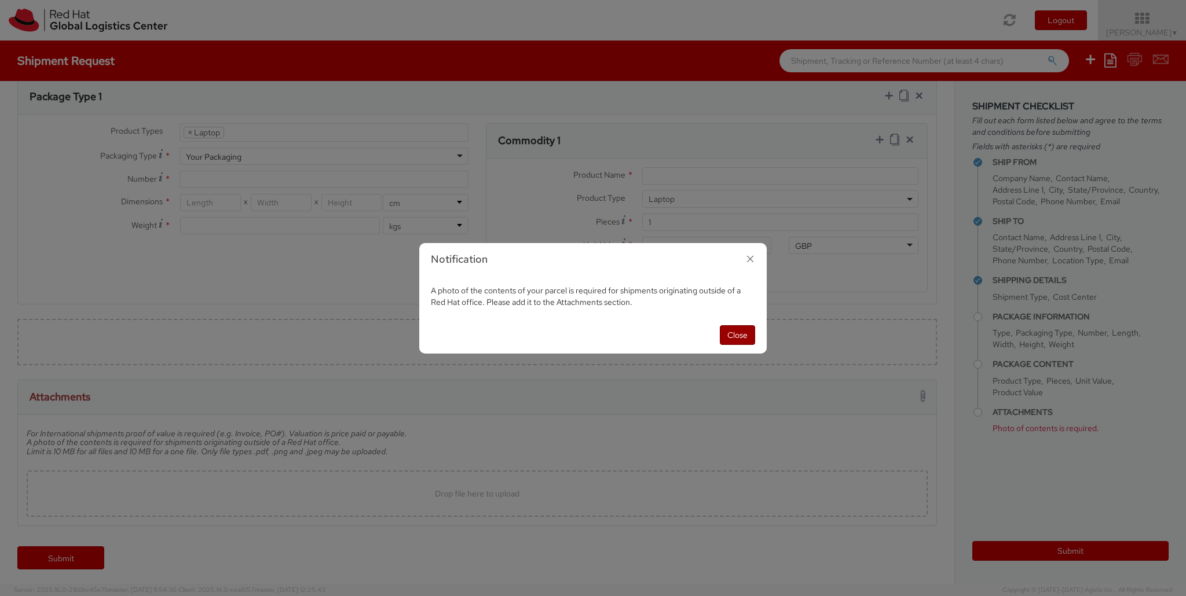
click at [741, 340] on button "Close" at bounding box center [737, 335] width 35 height 20
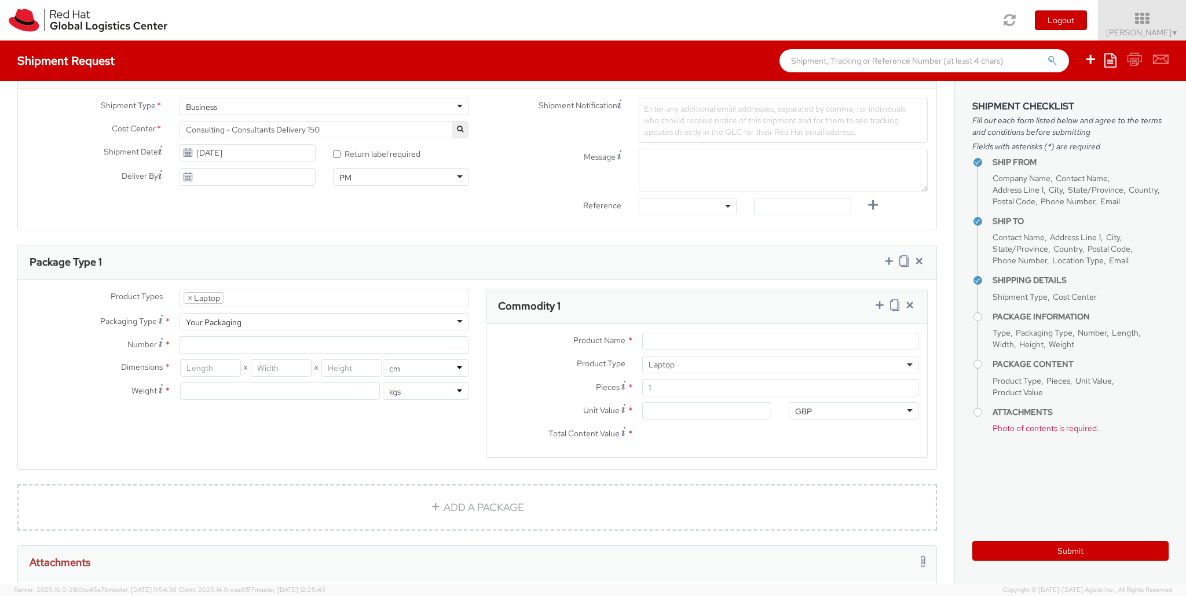
scroll to position [389, 0]
click at [214, 347] on input "Number *" at bounding box center [324, 346] width 289 height 17
click at [153, 343] on span "Number" at bounding box center [142, 345] width 30 height 10
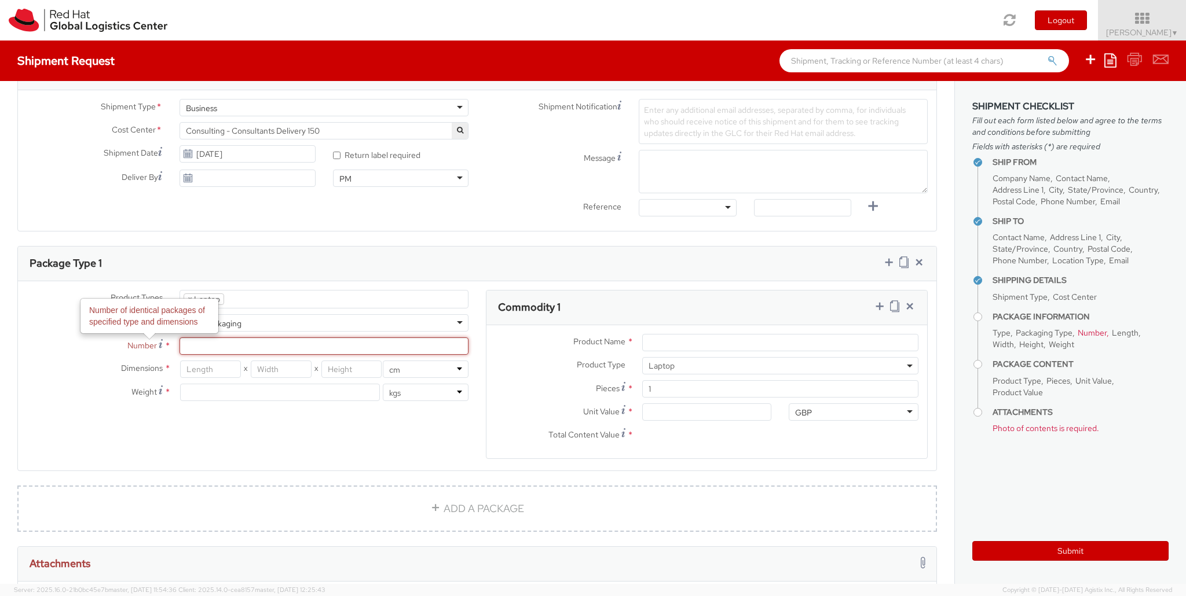
click at [180, 343] on input "Number Number of identical packages of specified type and dimensions *" at bounding box center [324, 346] width 289 height 17
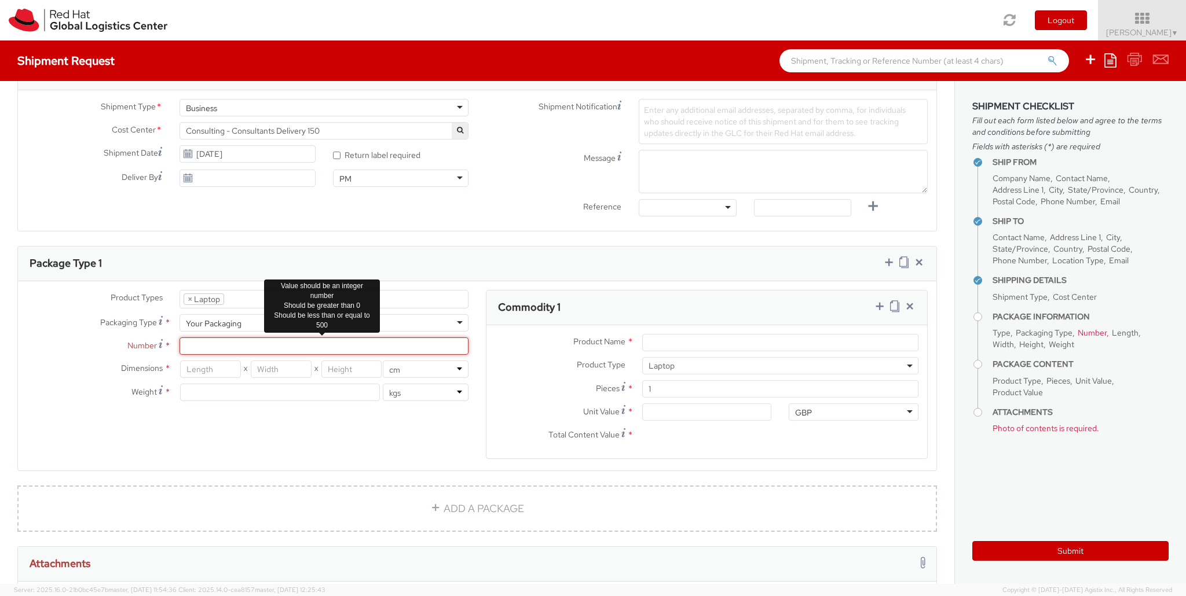
click at [206, 343] on input "Number *" at bounding box center [324, 346] width 289 height 17
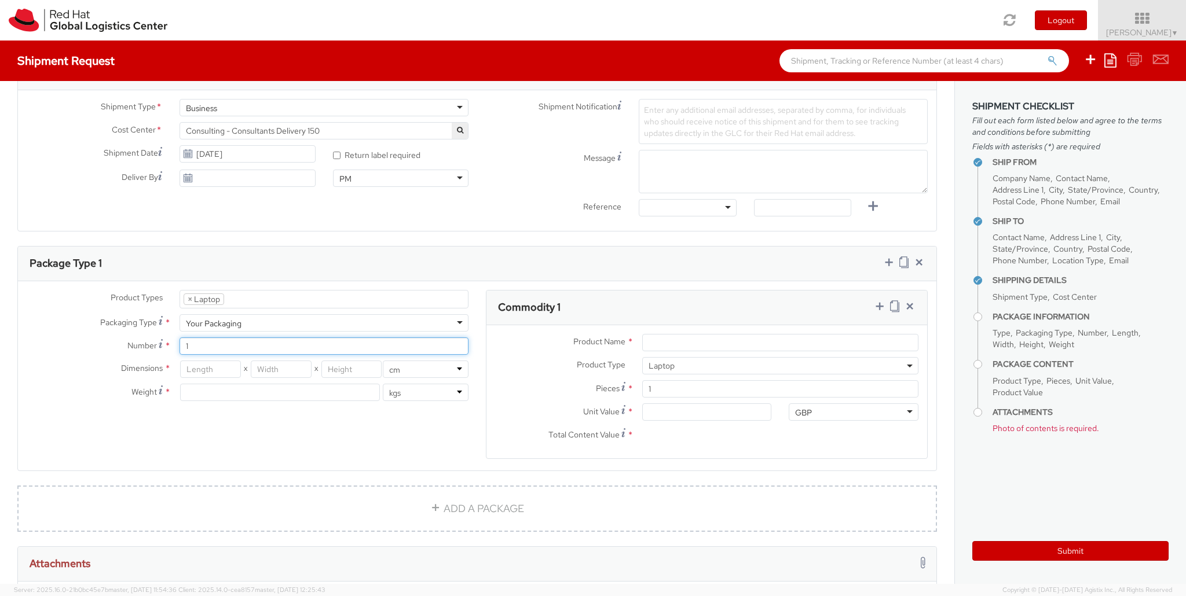
type input "1"
click at [202, 372] on input "number" at bounding box center [210, 369] width 60 height 17
type input "48"
click at [283, 365] on input "number" at bounding box center [281, 369] width 60 height 17
type input "31"
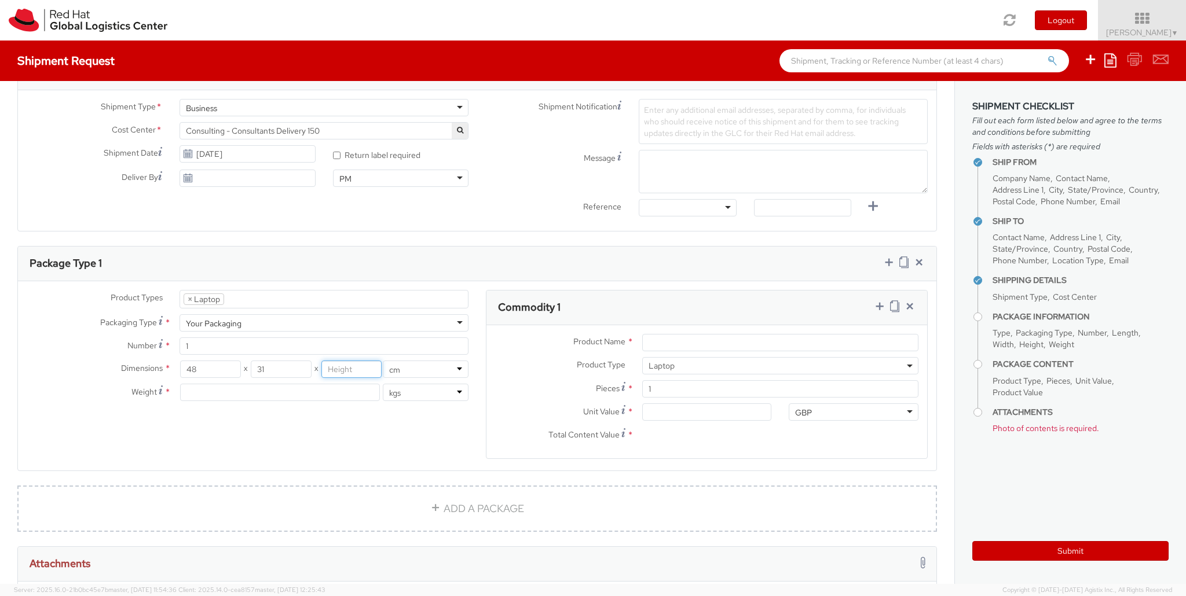
click at [371, 370] on input "number" at bounding box center [351, 369] width 60 height 17
type input "9"
click at [340, 390] on input "number" at bounding box center [280, 392] width 200 height 17
drag, startPoint x: 383, startPoint y: 390, endPoint x: 351, endPoint y: 391, distance: 32.5
click at [351, 391] on div "lbs kgs" at bounding box center [324, 392] width 289 height 17
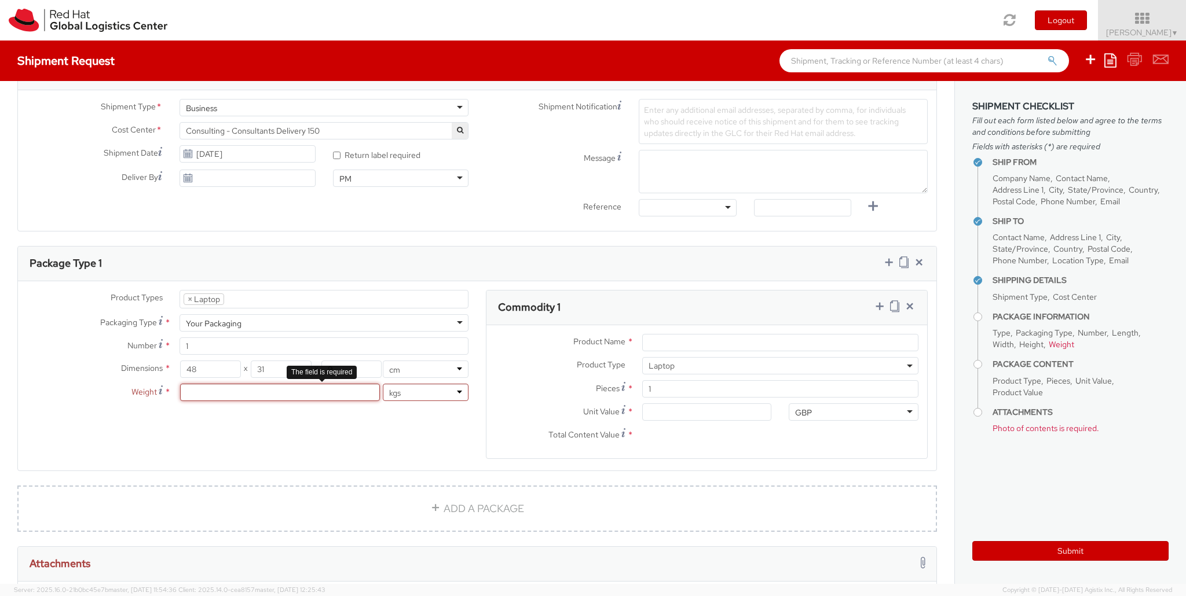
click at [350, 391] on input "number" at bounding box center [280, 392] width 200 height 17
click at [350, 390] on input "number" at bounding box center [280, 392] width 200 height 17
type input "2.1"
drag, startPoint x: 389, startPoint y: 426, endPoint x: 393, endPoint y: 421, distance: 6.6
click at [390, 426] on div "Product Types * Documents Docking Station Laptop Monitor Other Hardware Server …" at bounding box center [477, 382] width 918 height 184
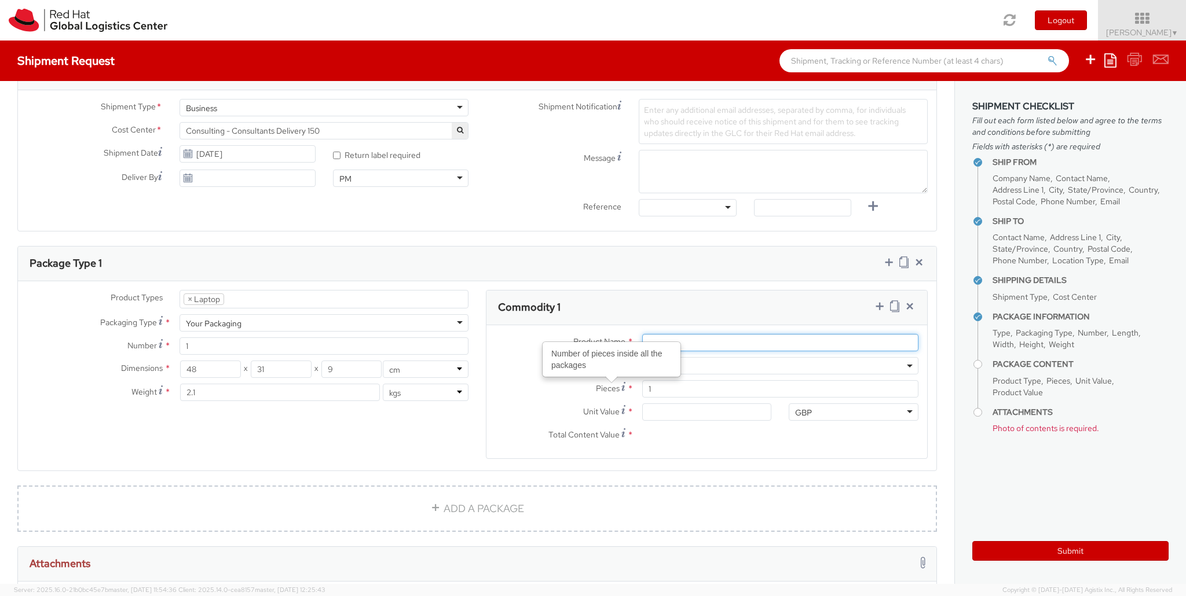
click at [727, 340] on input "Product Name *" at bounding box center [780, 342] width 276 height 17
type input "Lenovo X1 Carbon"
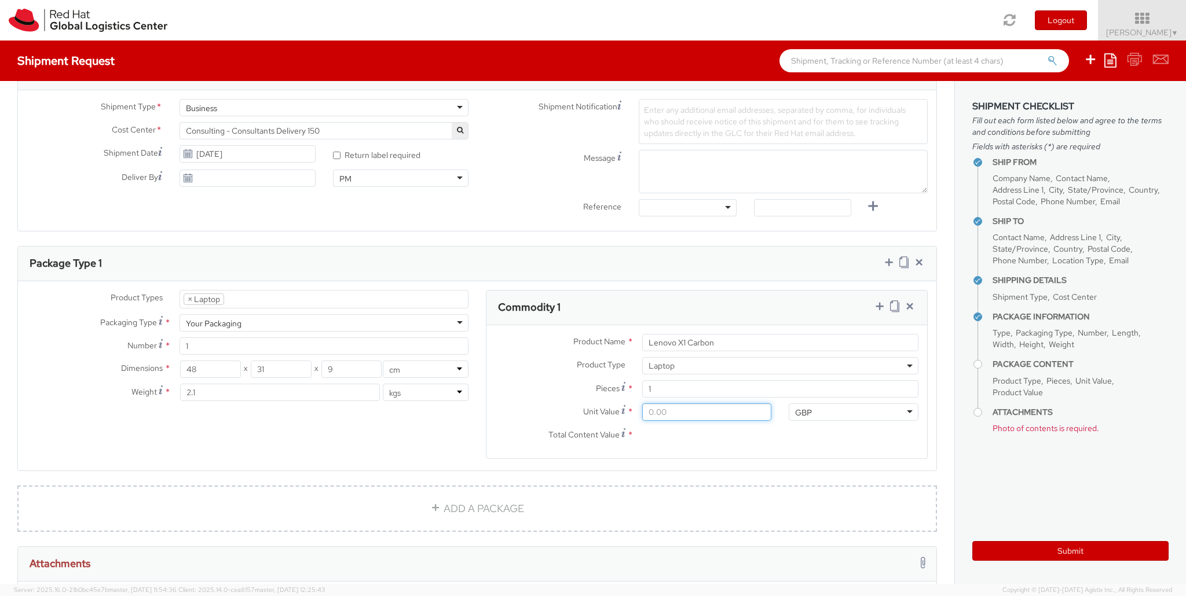
click at [657, 408] on input "Unit Value *" at bounding box center [707, 412] width 130 height 17
click at [679, 434] on input "Total Content Value *" at bounding box center [707, 435] width 130 height 17
drag, startPoint x: 682, startPoint y: 413, endPoint x: 676, endPoint y: 413, distance: 5.8
click at [682, 413] on input "Unit Value *" at bounding box center [707, 412] width 130 height 17
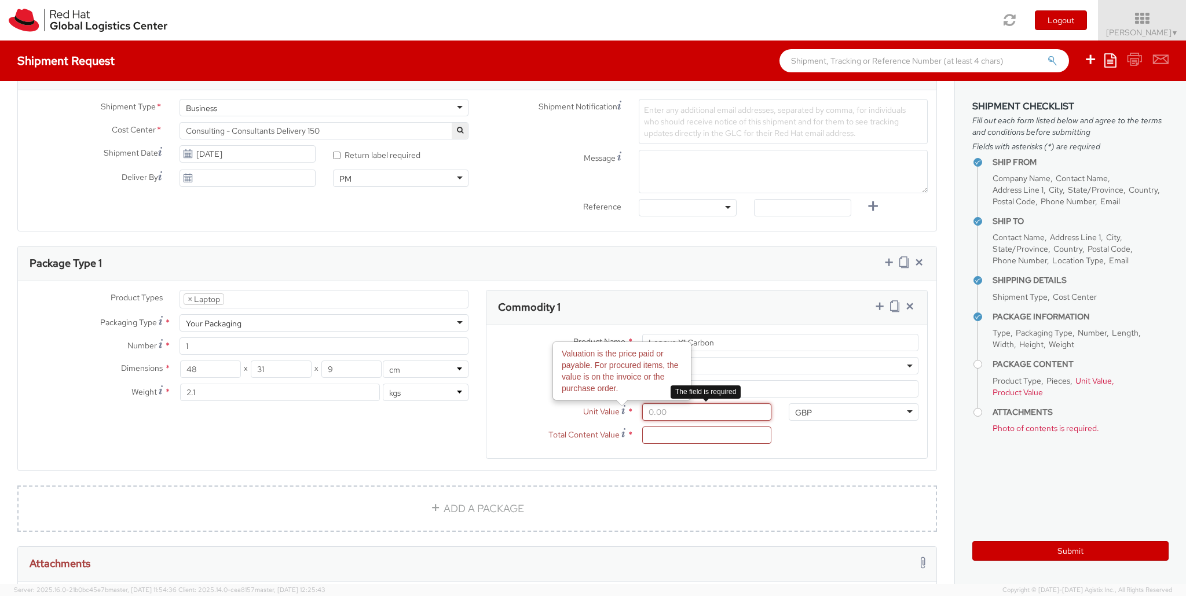
click at [672, 411] on input "Unit Value Valuation is the price paid or payable. For procured items, the valu…" at bounding box center [707, 412] width 130 height 17
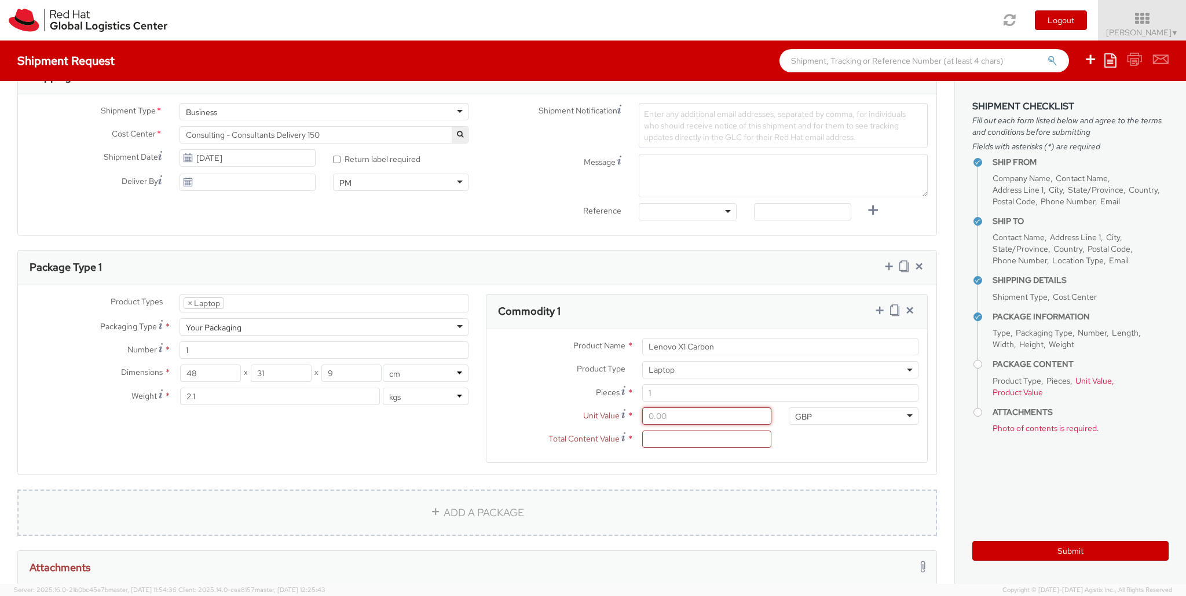
scroll to position [500, 0]
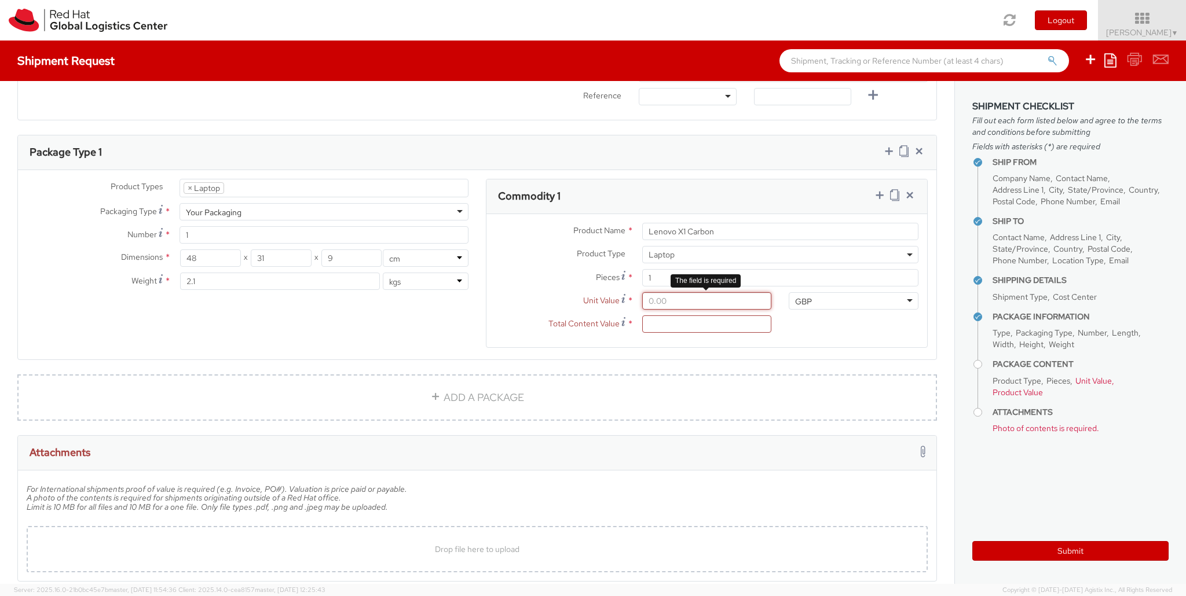
click at [666, 300] on input "Unit Value *" at bounding box center [707, 300] width 130 height 17
drag, startPoint x: 686, startPoint y: 299, endPoint x: 615, endPoint y: 299, distance: 70.6
click at [615, 299] on div "Unit Value * The field is required" at bounding box center [633, 300] width 294 height 17
type input "5.00"
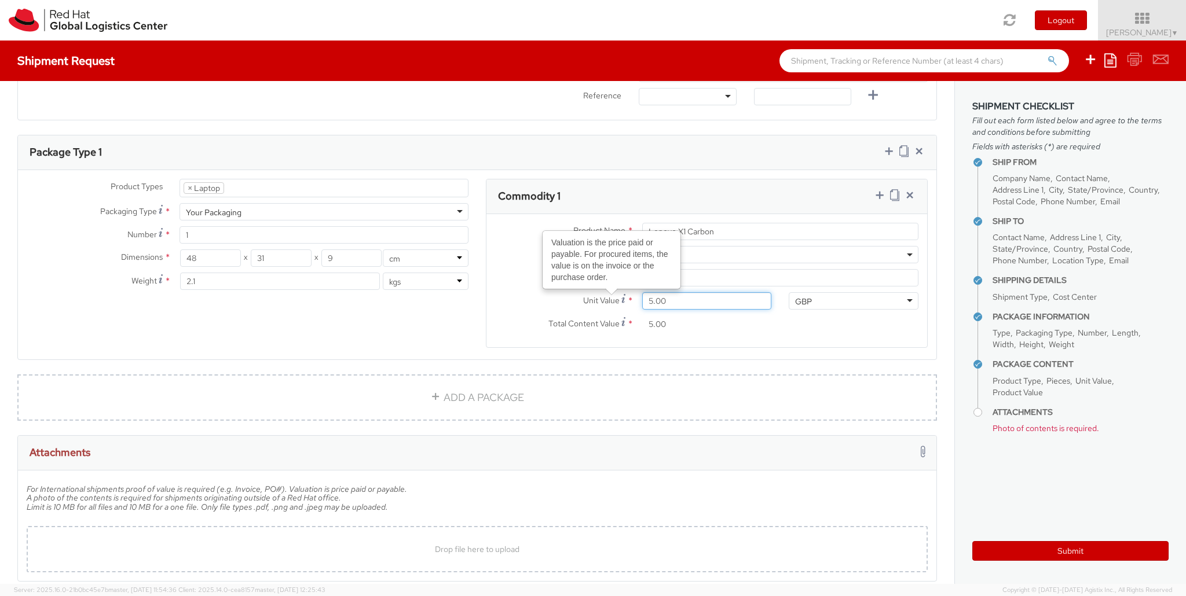
type input "50.00"
type input "500.00"
click at [790, 334] on div "Total Content Value * 500.00" at bounding box center [706, 327] width 441 height 23
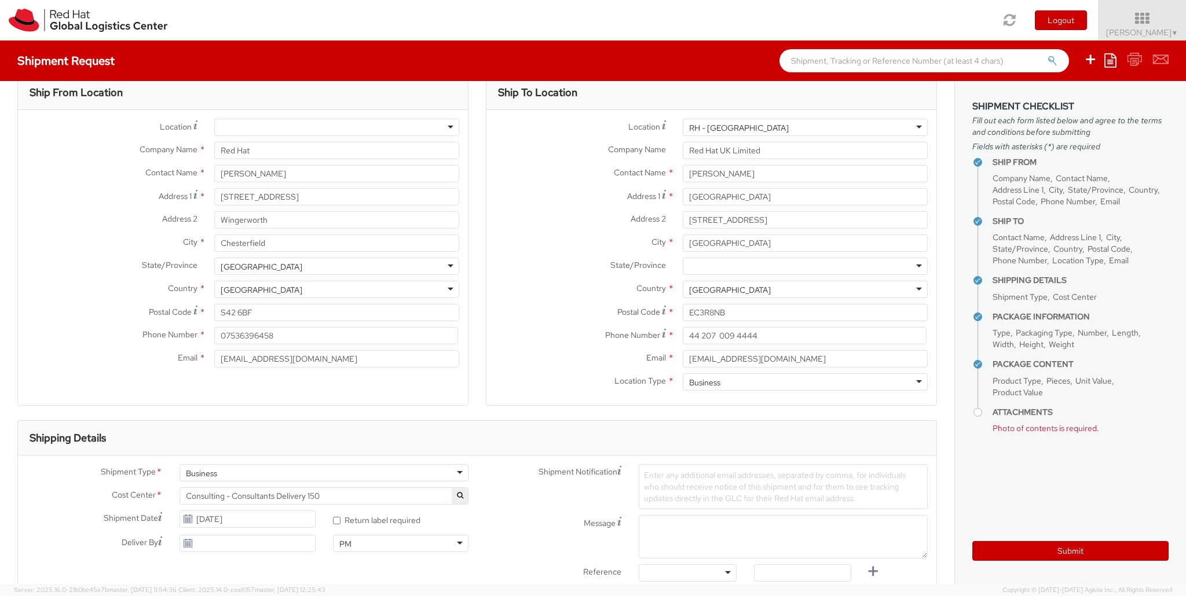
scroll to position [0, 0]
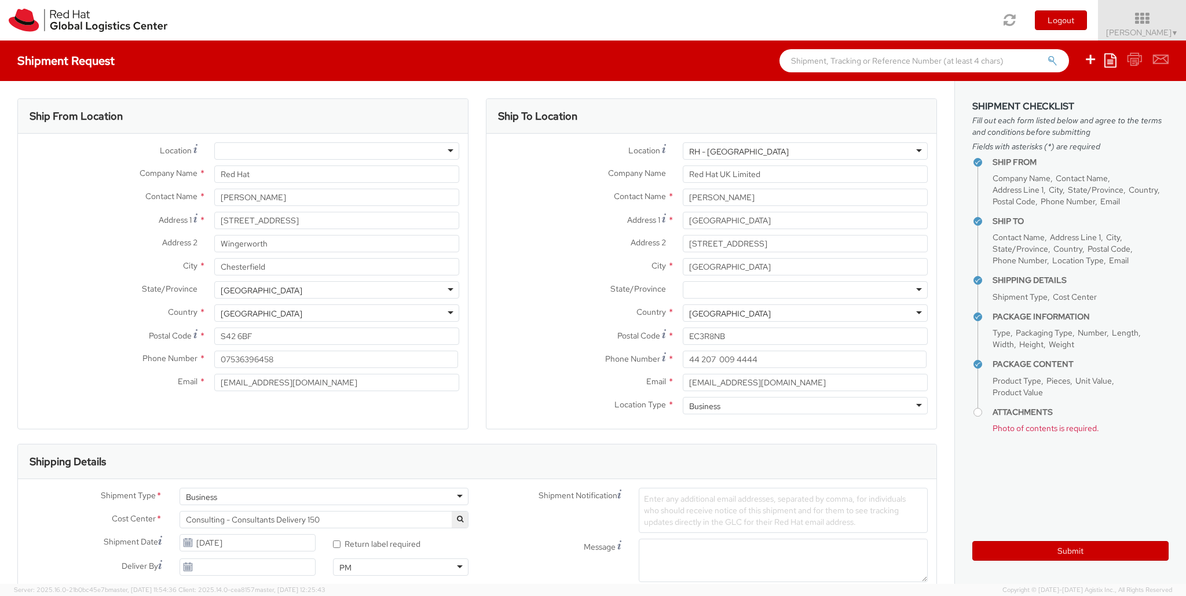
click at [452, 147] on div at bounding box center [336, 150] width 245 height 17
click at [477, 104] on div "Ship To Location Location * [GEOGRAPHIC_DATA] - [GEOGRAPHIC_DATA] [GEOGRAPHIC_D…" at bounding box center [711, 271] width 468 height 346
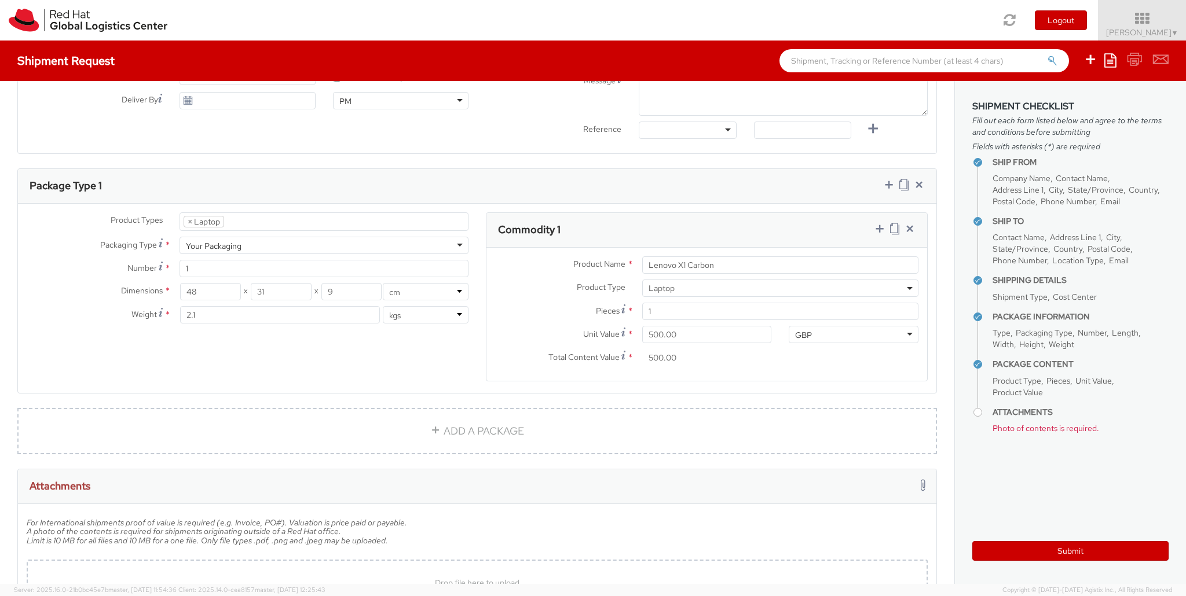
scroll to position [556, 0]
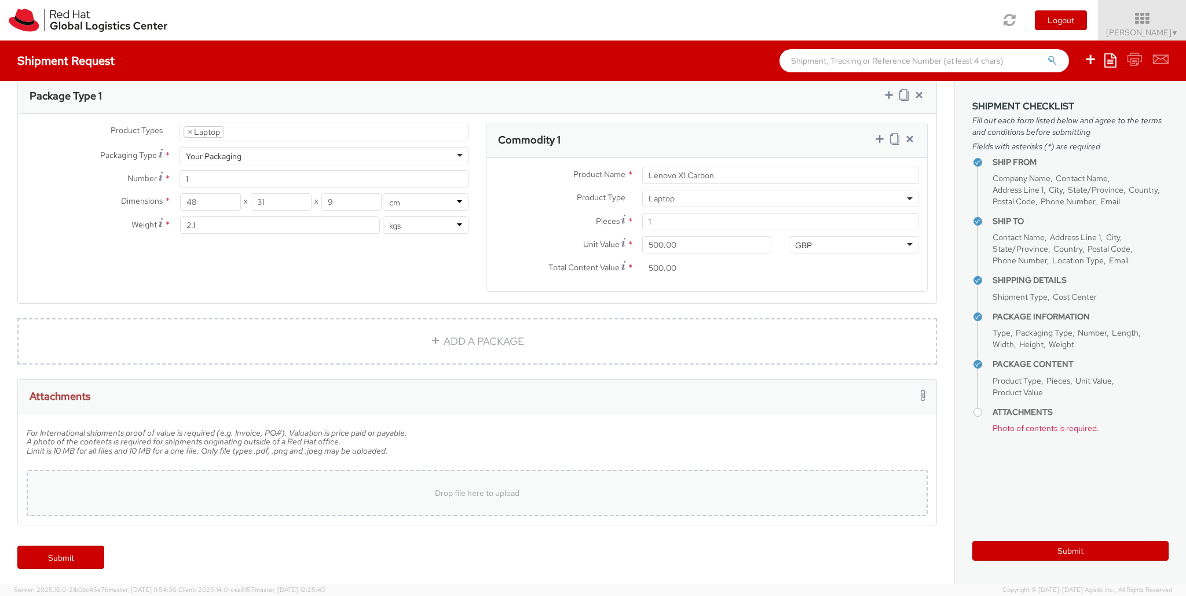
click at [537, 490] on div "Drop file here to upload" at bounding box center [477, 493] width 883 height 28
type input "C:\fakepath\PXL_20250814_141823482.jpg"
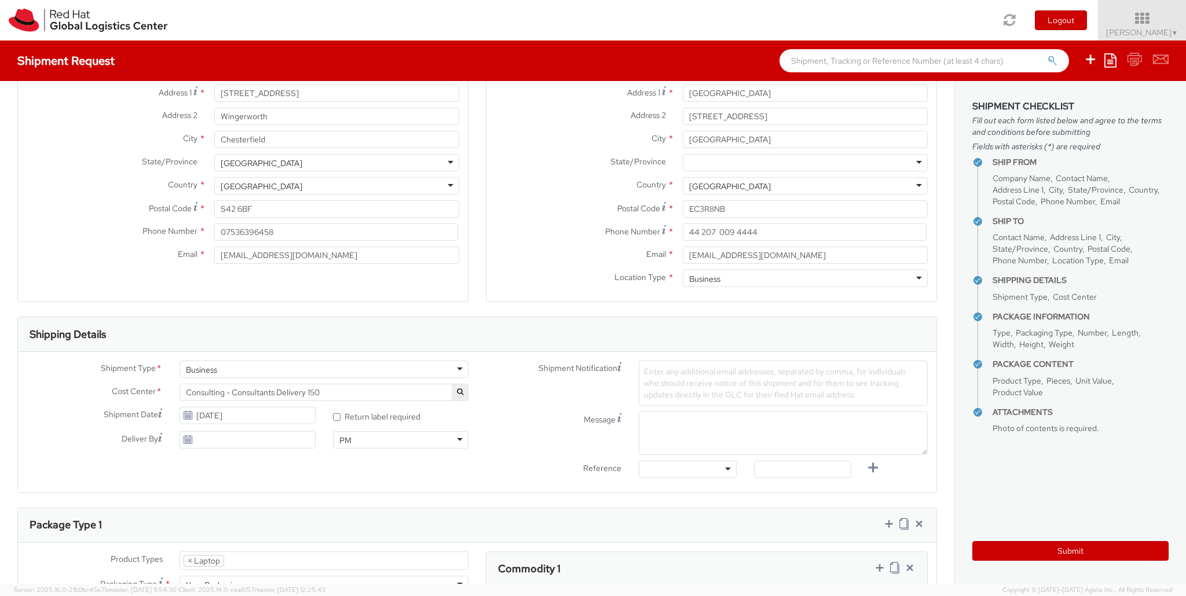
scroll to position [167, 0]
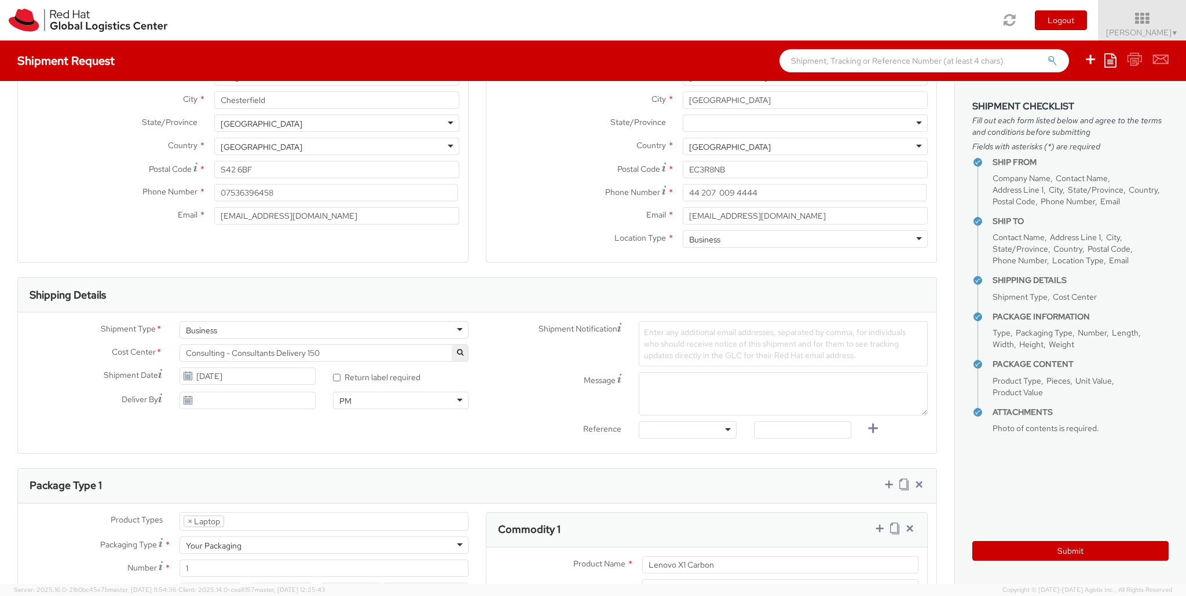
click at [671, 354] on span "Enter any additional email addresses, separated by comma, for individuals who s…" at bounding box center [775, 344] width 262 height 34
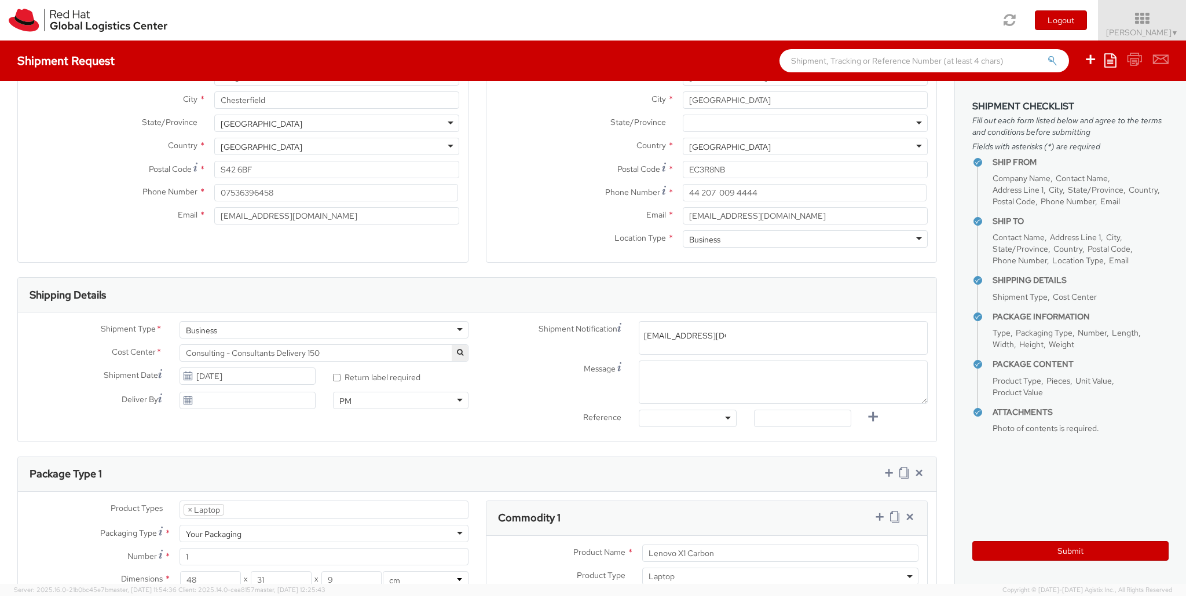
type input "[EMAIL_ADDRESS][DOMAIN_NAME]"
click at [566, 345] on div "Shipment Notification Enter any additional email addresses, separated by comma,…" at bounding box center [706, 338] width 459 height 34
click at [680, 389] on textarea "Message" at bounding box center [783, 382] width 289 height 43
type textarea "l"
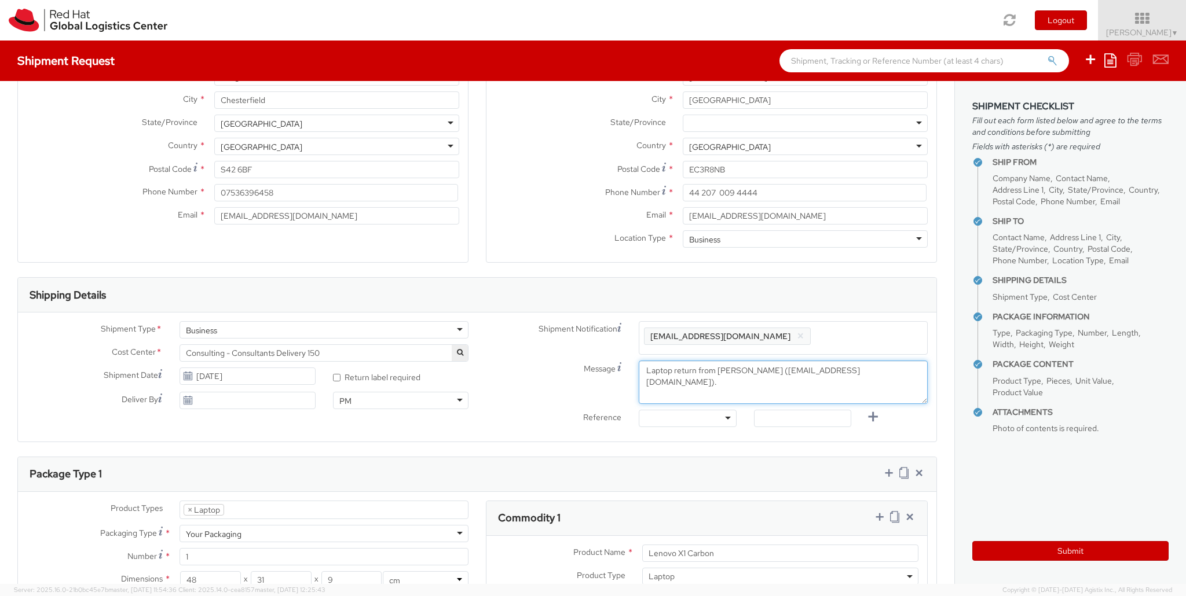
type textarea "Laptop return from [PERSON_NAME] ([EMAIL_ADDRESS][DOMAIN_NAME])."
click at [539, 391] on div "Message Laptop return from [PERSON_NAME] ([EMAIL_ADDRESS][DOMAIN_NAME])." at bounding box center [706, 382] width 459 height 43
click at [713, 412] on div at bounding box center [687, 418] width 97 height 17
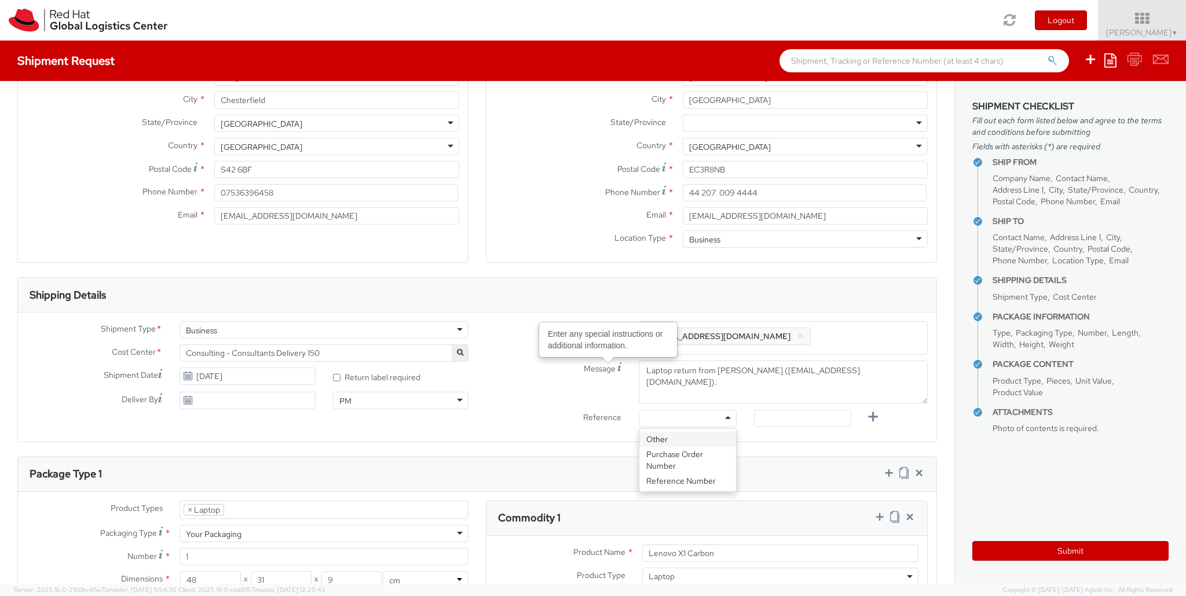
click at [552, 380] on div "Message Enter any special instructions or additional information. Laptop return…" at bounding box center [706, 382] width 459 height 43
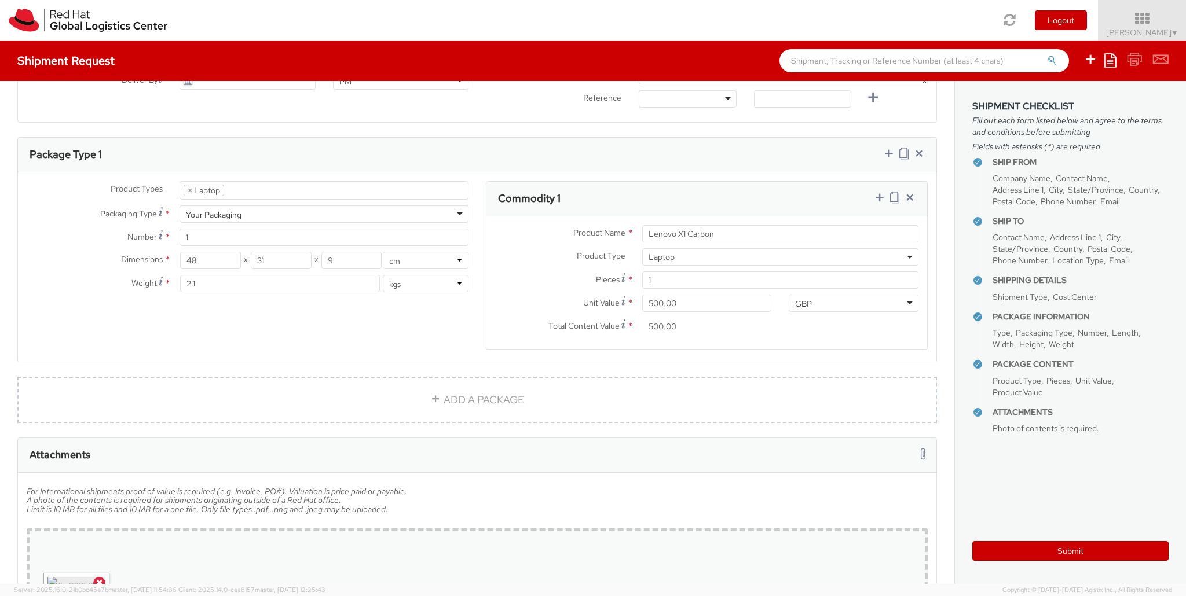
scroll to position [639, 0]
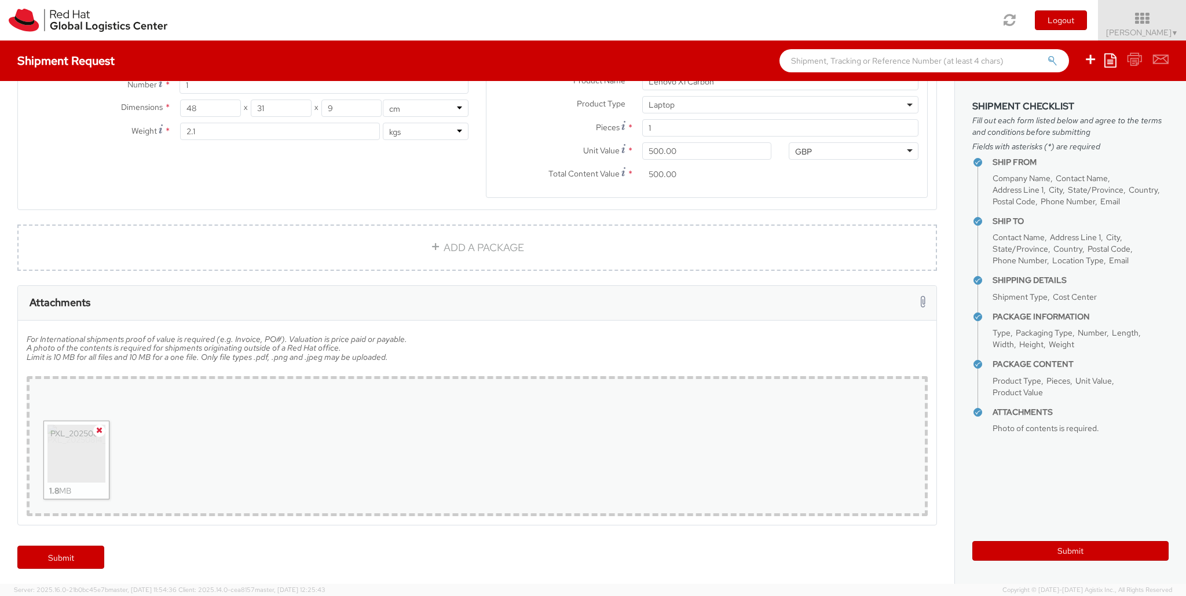
click at [98, 430] on icon at bounding box center [99, 430] width 6 height 8
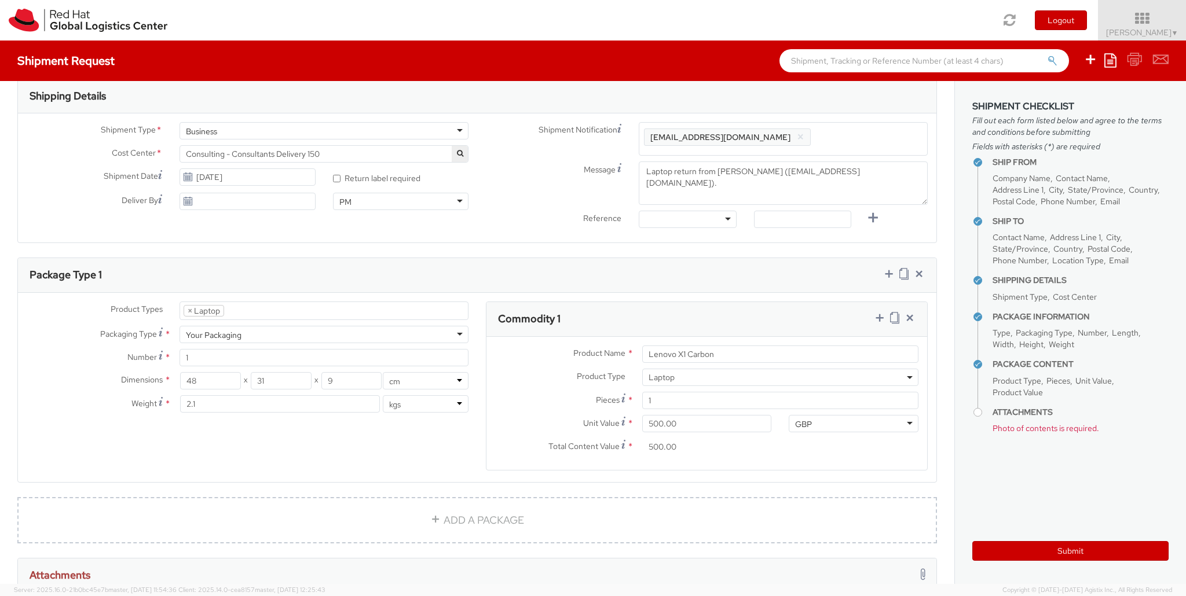
scroll to position [323, 0]
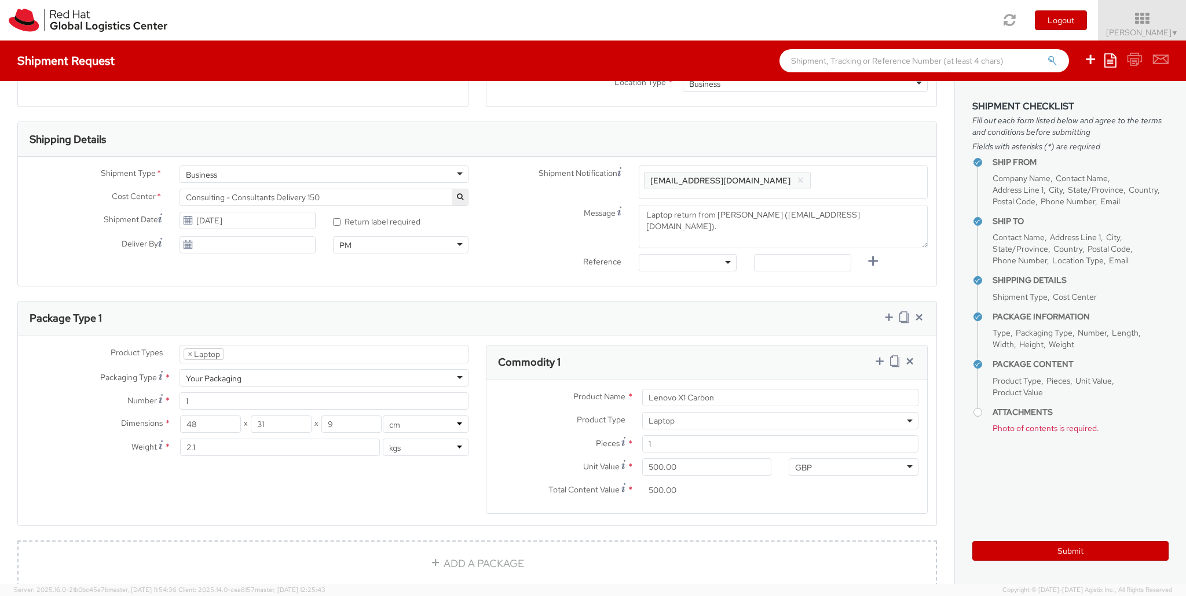
click at [853, 17] on div "Toggle navigation Logout [PERSON_NAME] ▼ Home Shipment Request My Shipments My …" at bounding box center [593, 20] width 1186 height 41
click at [785, 11] on div "Toggle navigation Logout [PERSON_NAME] ▼ Home Shipment Request My Shipments My …" at bounding box center [593, 20] width 1186 height 41
